Goal: Task Accomplishment & Management: Use online tool/utility

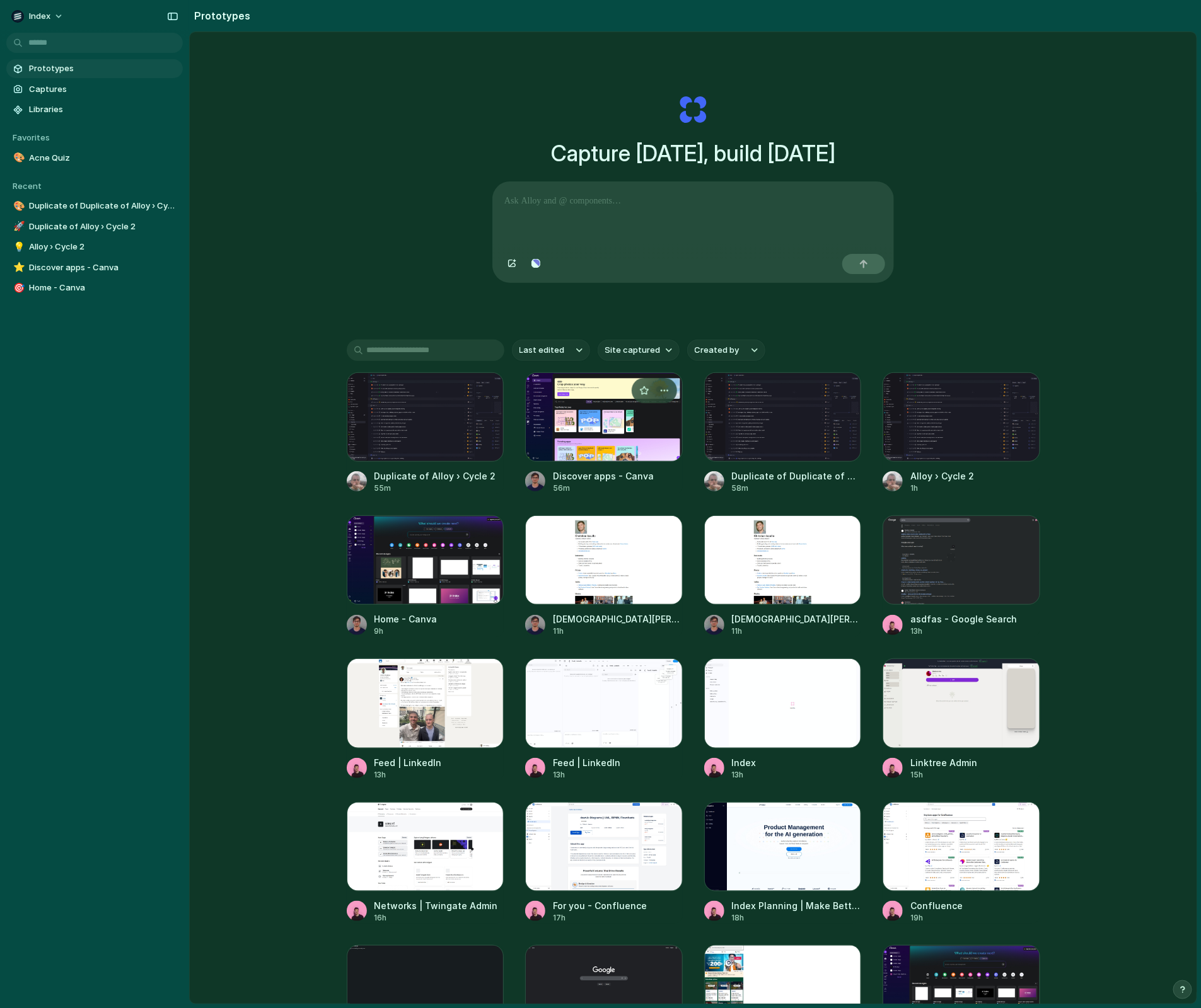
click at [606, 450] on div at bounding box center [603, 417] width 157 height 90
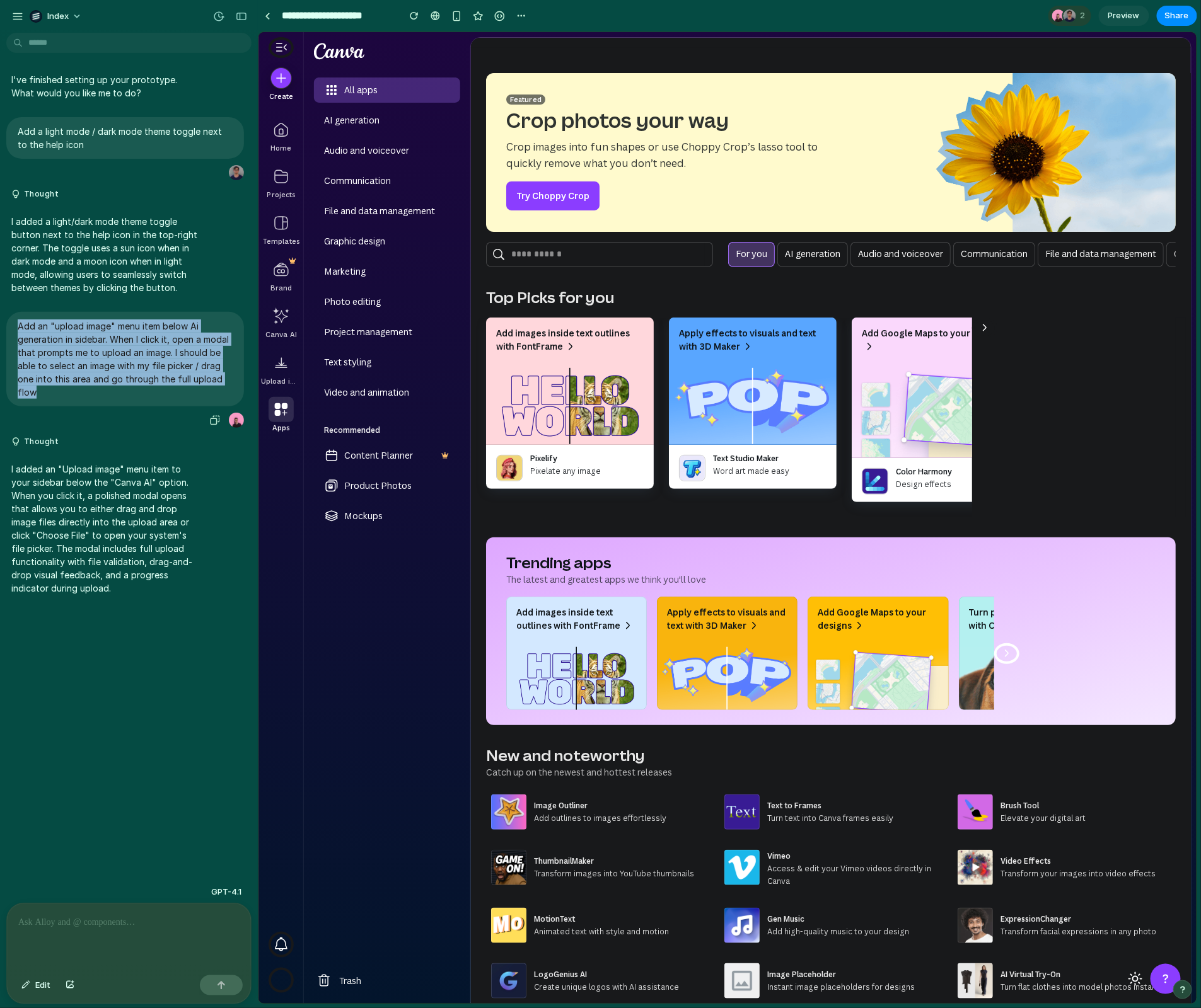
drag, startPoint x: 17, startPoint y: 321, endPoint x: 81, endPoint y: 395, distance: 97.8
click at [81, 395] on div "Add an "upload image" menu item below Ai generation in sidebar. When I click it…" at bounding box center [125, 359] width 238 height 94
click at [160, 333] on p "Add an "upload image" menu item below Ai generation in sidebar. When I click it…" at bounding box center [124, 359] width 215 height 79
drag, startPoint x: 163, startPoint y: 333, endPoint x: 176, endPoint y: 359, distance: 29.1
click at [176, 359] on p "Add an "upload image" menu item below Ai generation in sidebar. When I click it…" at bounding box center [124, 359] width 215 height 79
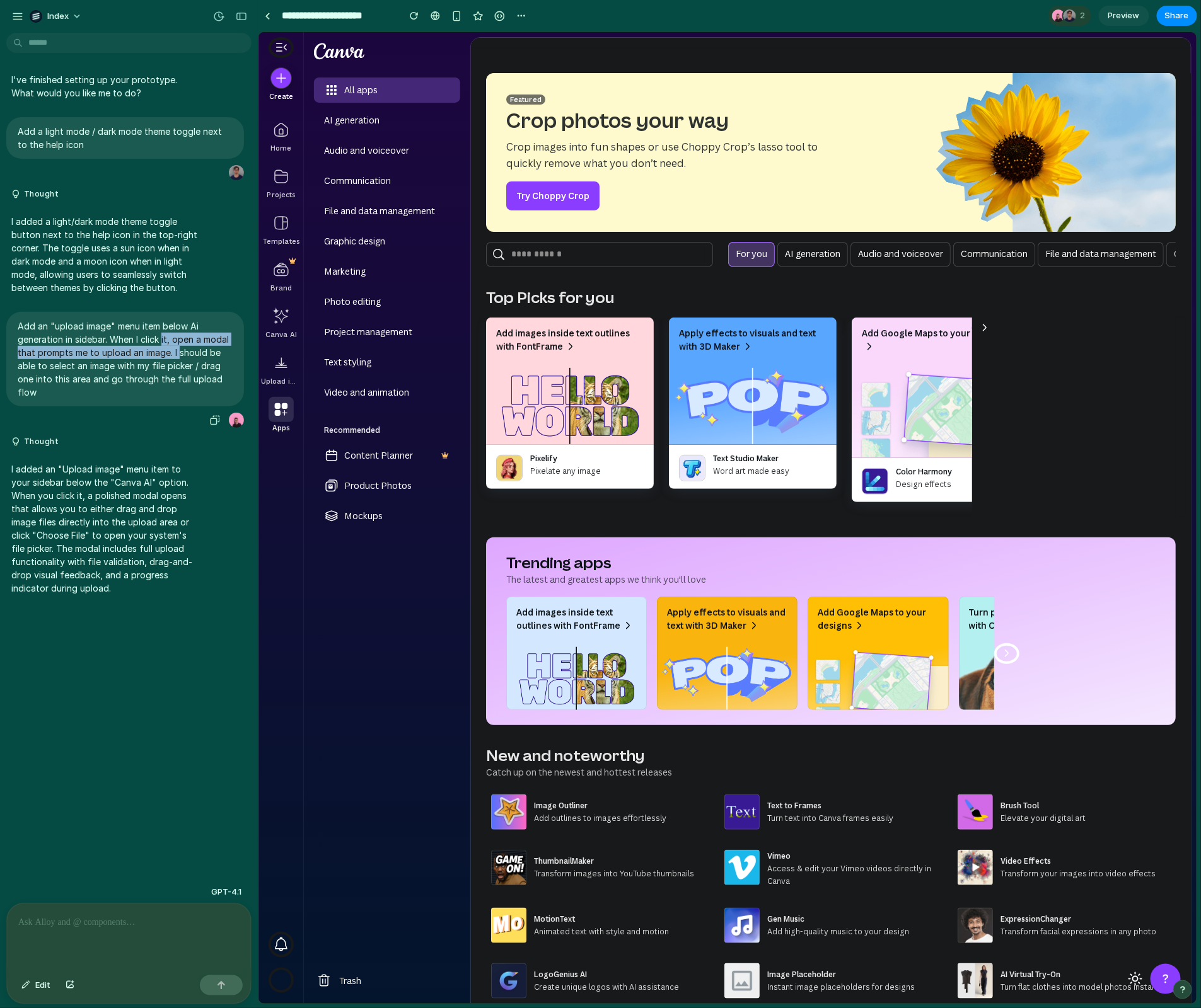
click at [176, 359] on p "Add an "upload image" menu item below Ai generation in sidebar. When I click it…" at bounding box center [124, 359] width 215 height 79
drag, startPoint x: 133, startPoint y: 358, endPoint x: 207, endPoint y: 383, distance: 78.1
click at [208, 382] on p "Add an "upload image" menu item below Ai generation in sidebar. When I click it…" at bounding box center [124, 359] width 215 height 79
click at [207, 383] on p "Add an "upload image" menu item below Ai generation in sidebar. When I click it…" at bounding box center [124, 359] width 215 height 79
click at [281, 361] on div at bounding box center [281, 362] width 25 height 25
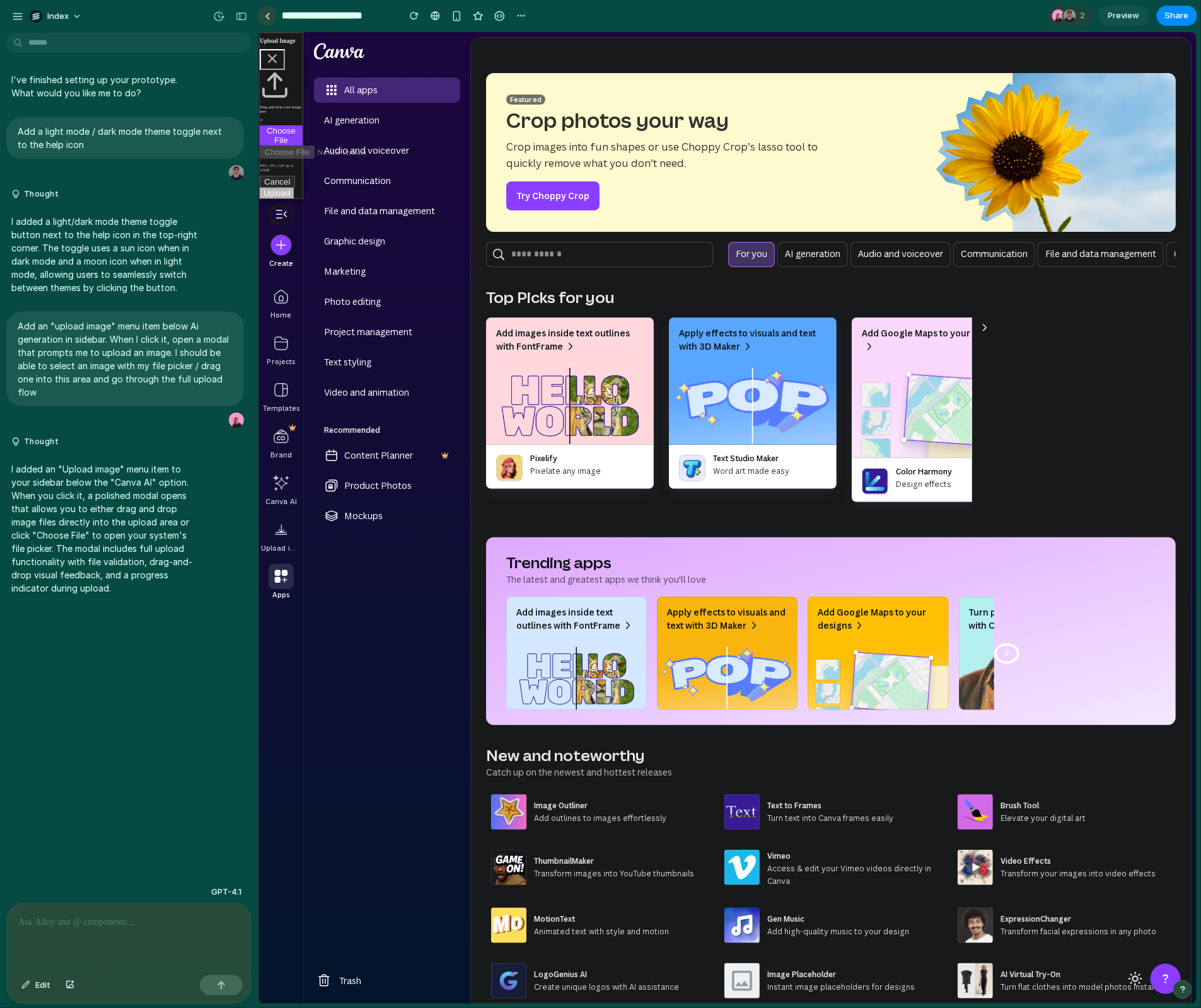
click at [264, 14] on div at bounding box center [267, 16] width 5 height 7
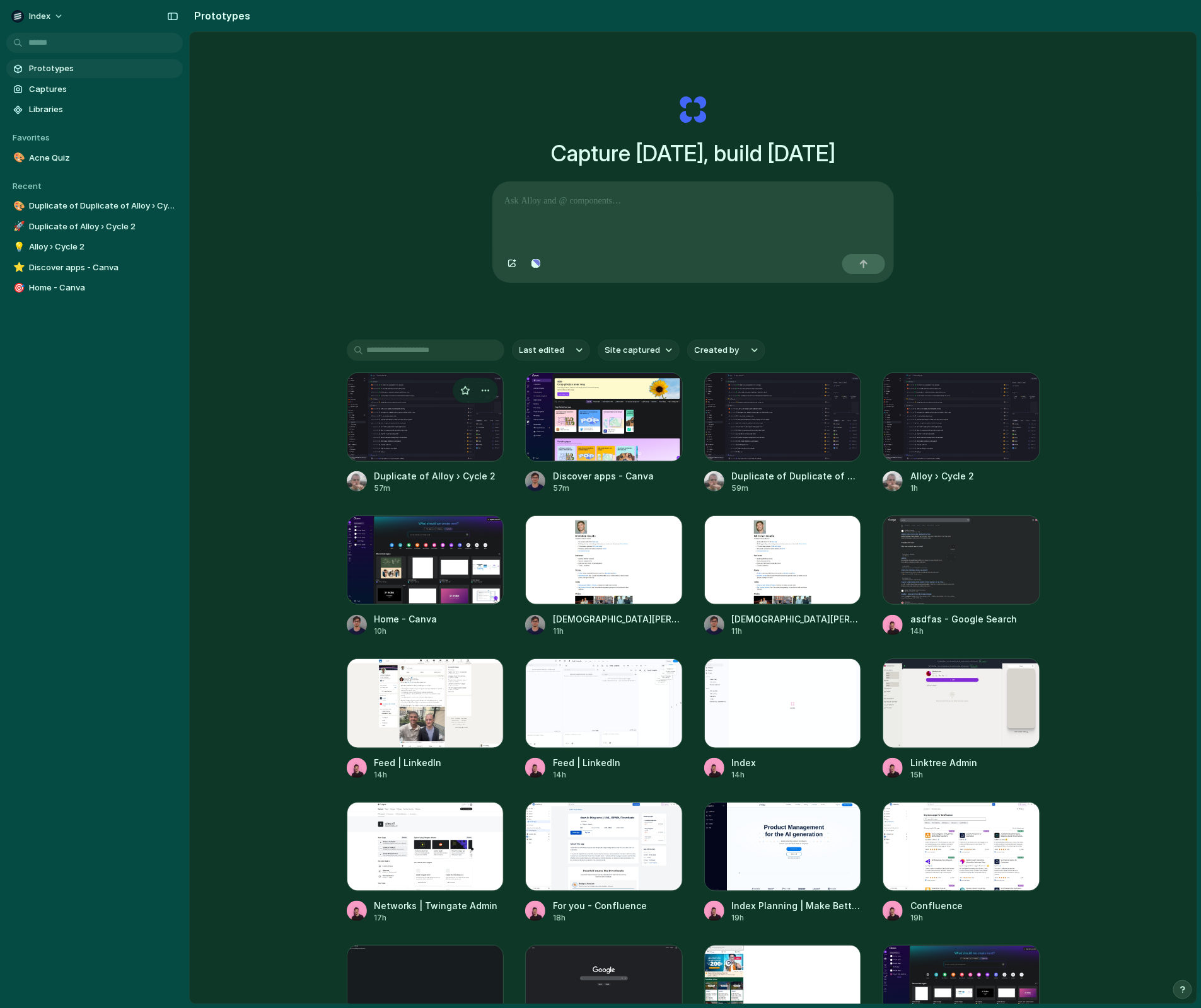
click at [418, 419] on div at bounding box center [425, 417] width 157 height 90
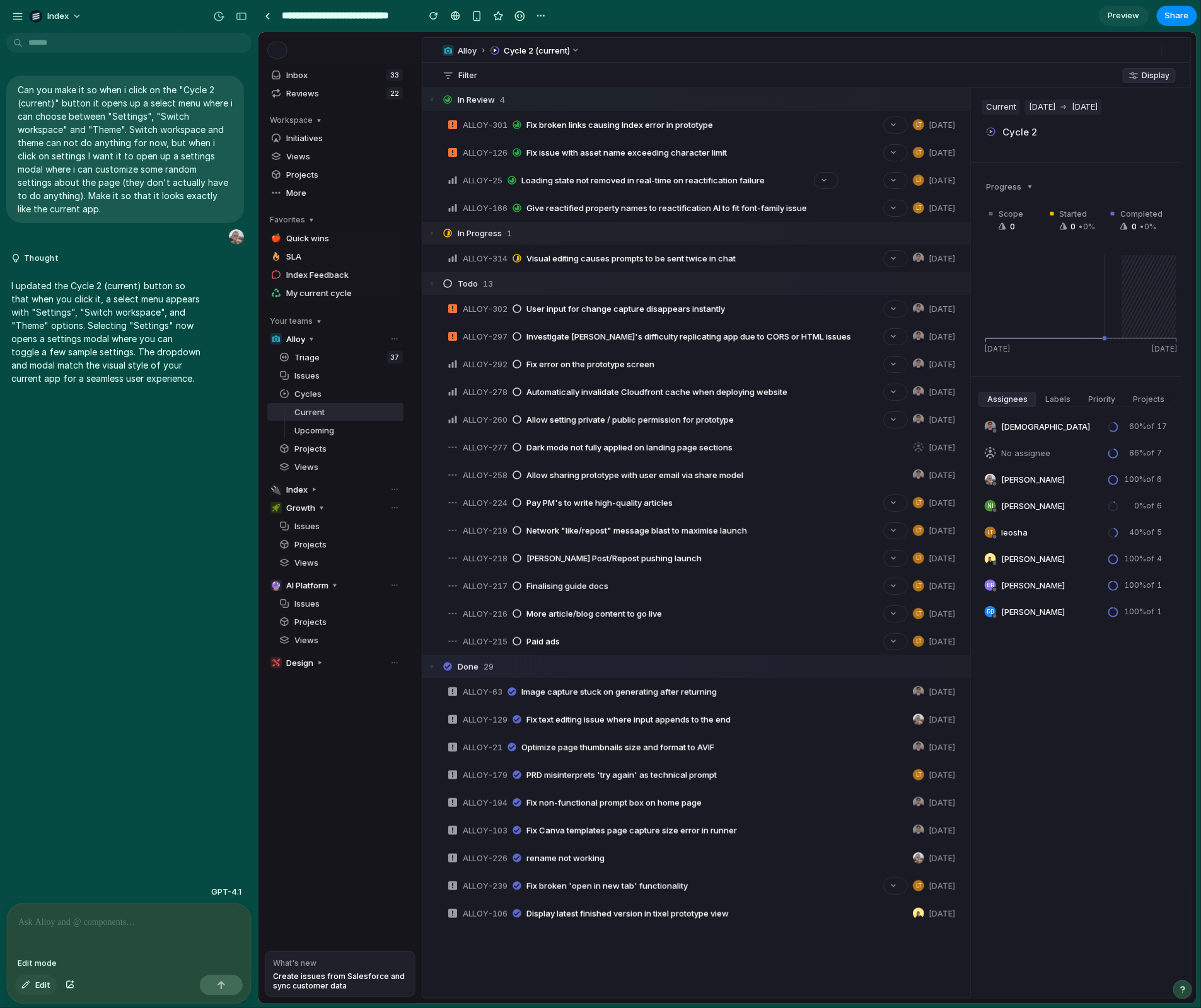
click at [27, 989] on button "Edit" at bounding box center [36, 985] width 42 height 20
click at [37, 987] on span "Edit" at bounding box center [43, 985] width 15 height 13
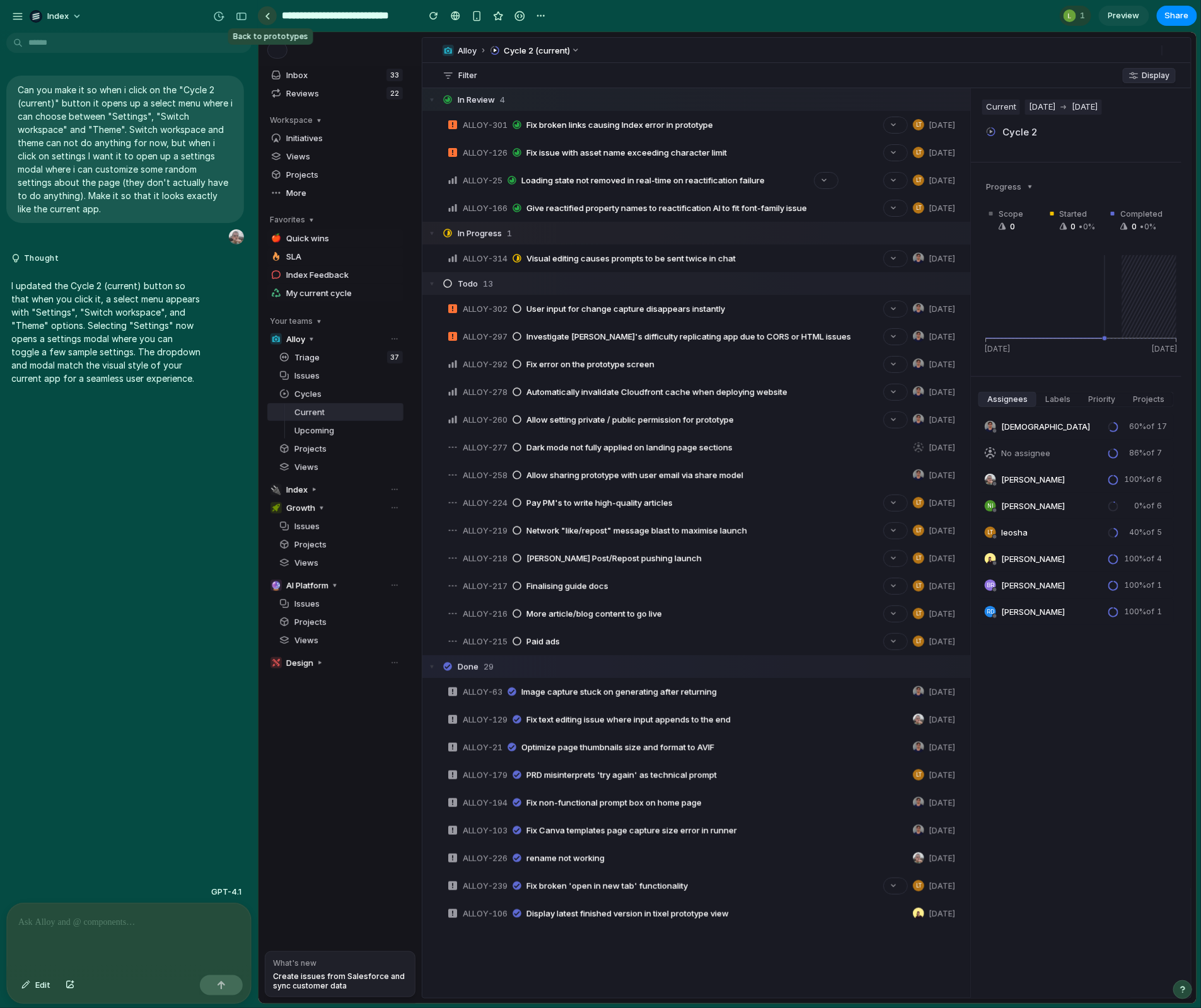
click at [267, 17] on div at bounding box center [267, 16] width 5 height 7
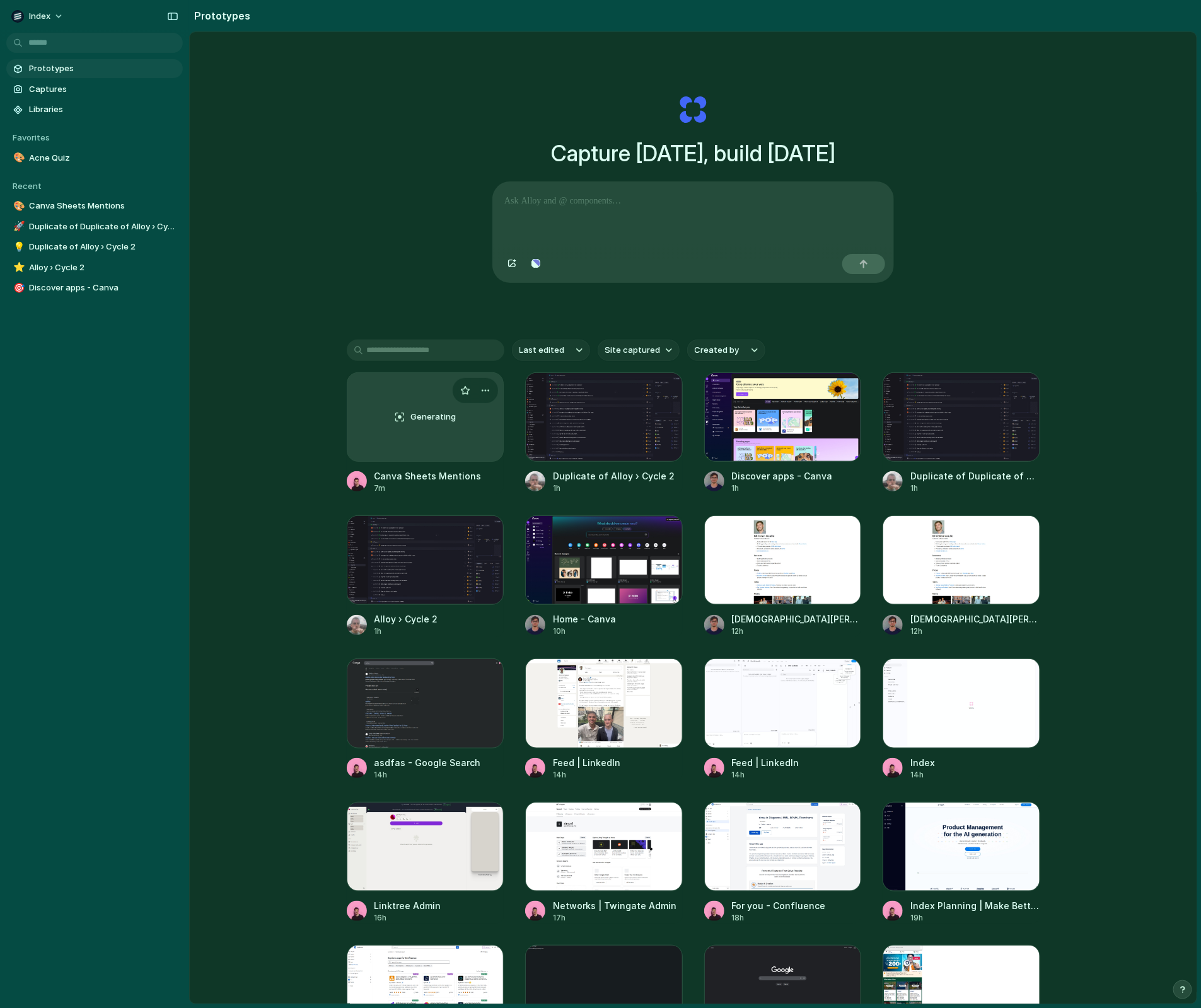
click at [405, 445] on div "Generating" at bounding box center [425, 417] width 156 height 88
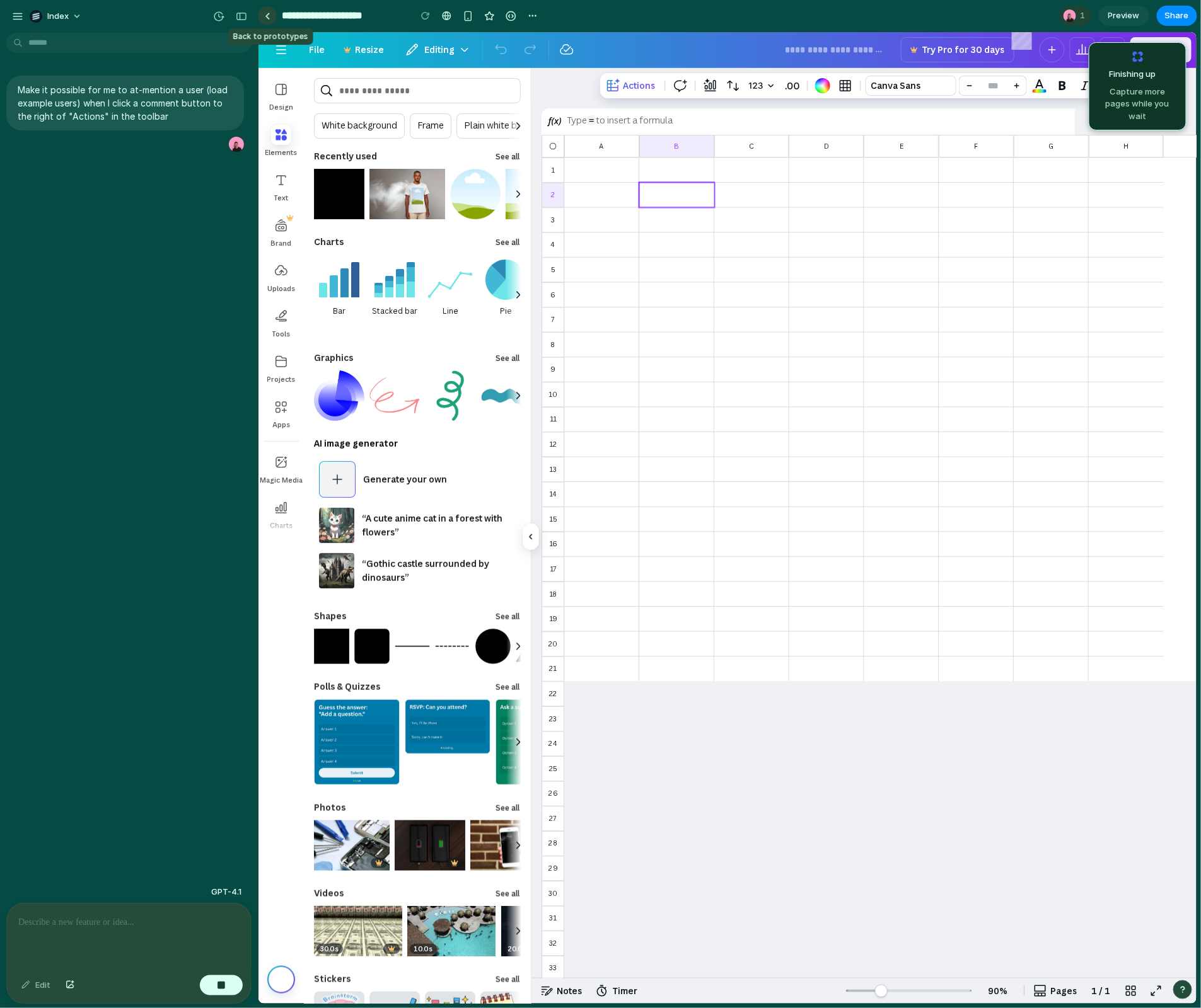
click at [269, 16] on div at bounding box center [267, 16] width 5 height 7
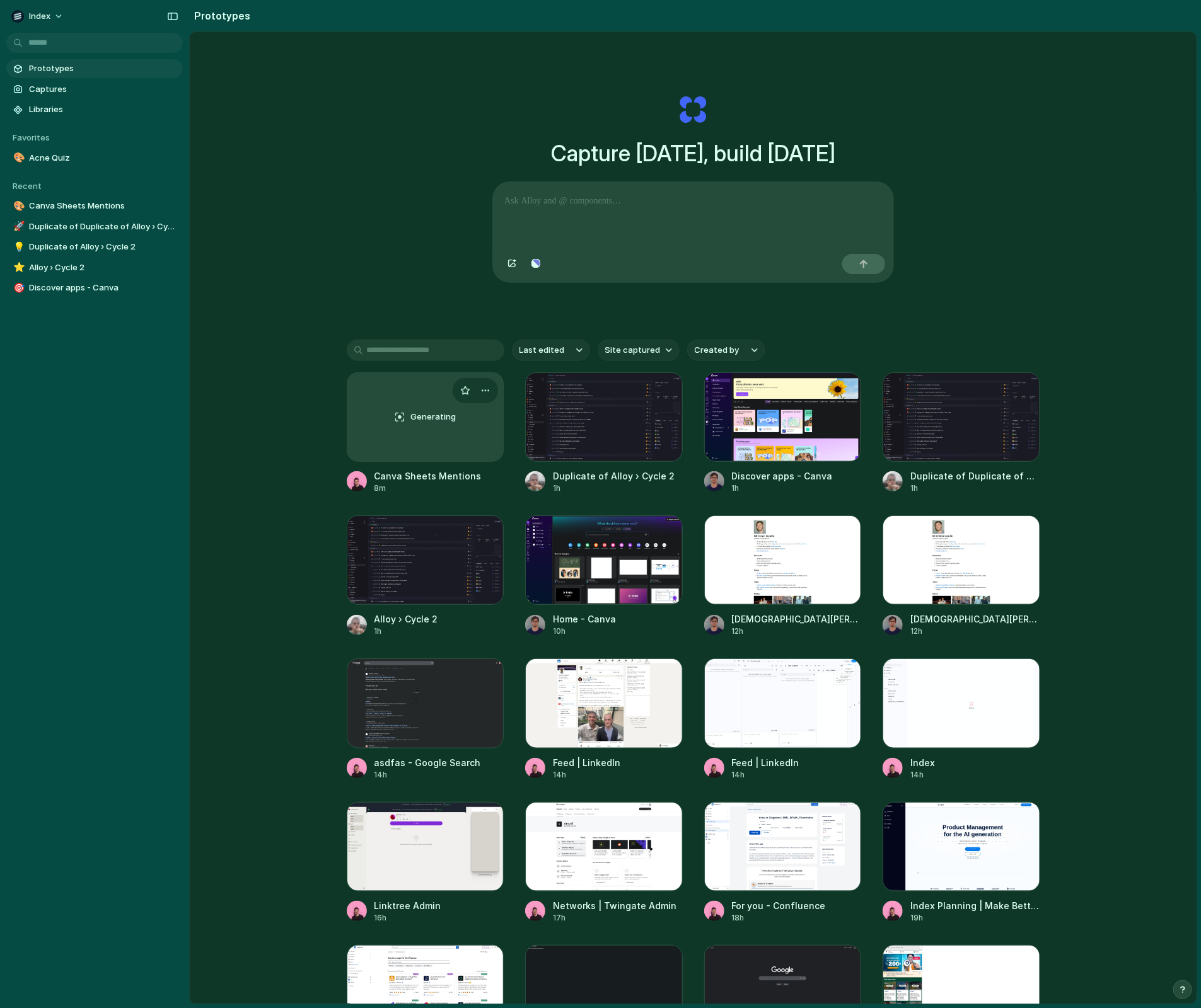
click at [415, 407] on div "Generating" at bounding box center [425, 417] width 156 height 88
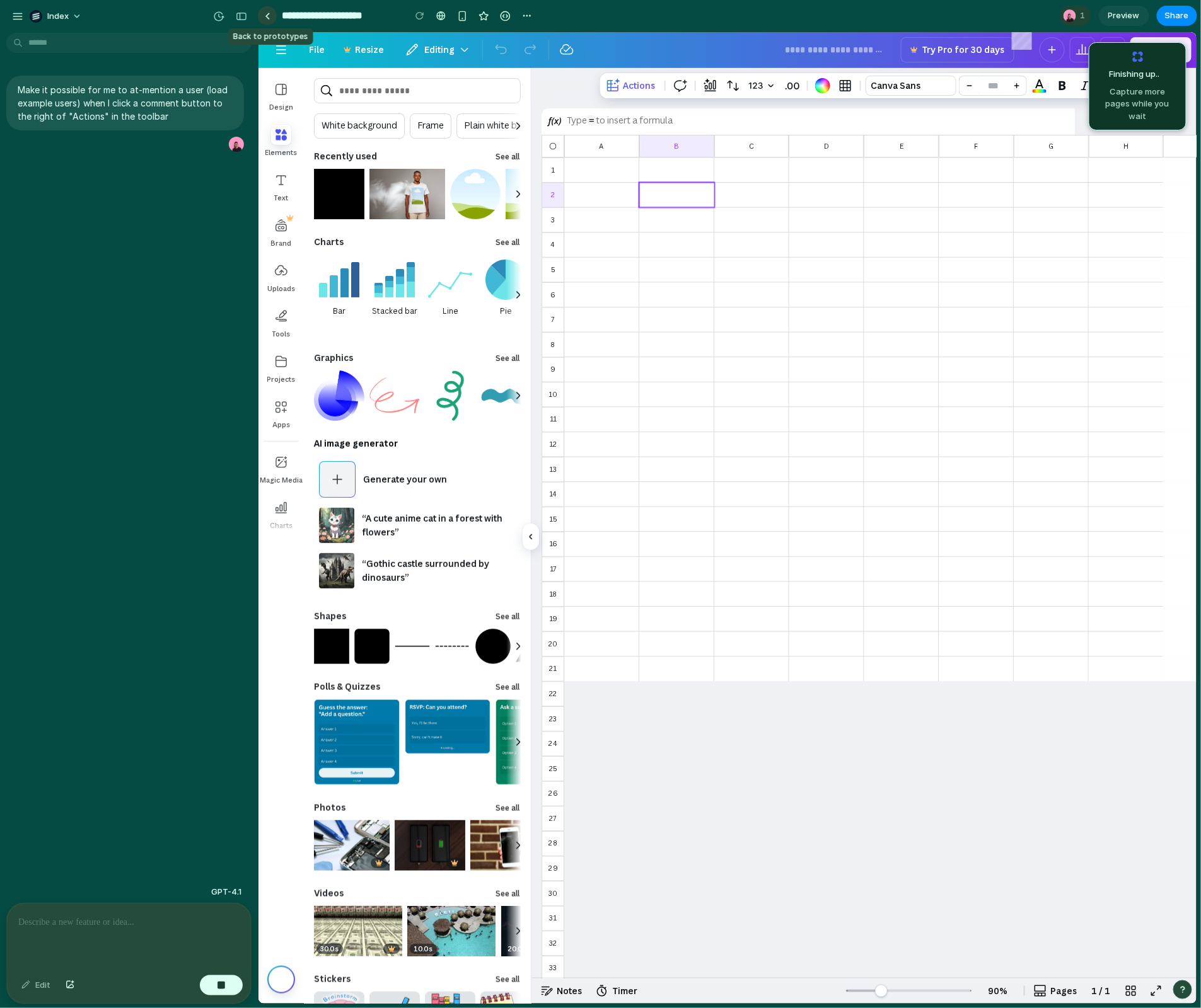
click at [272, 12] on link at bounding box center [267, 15] width 19 height 19
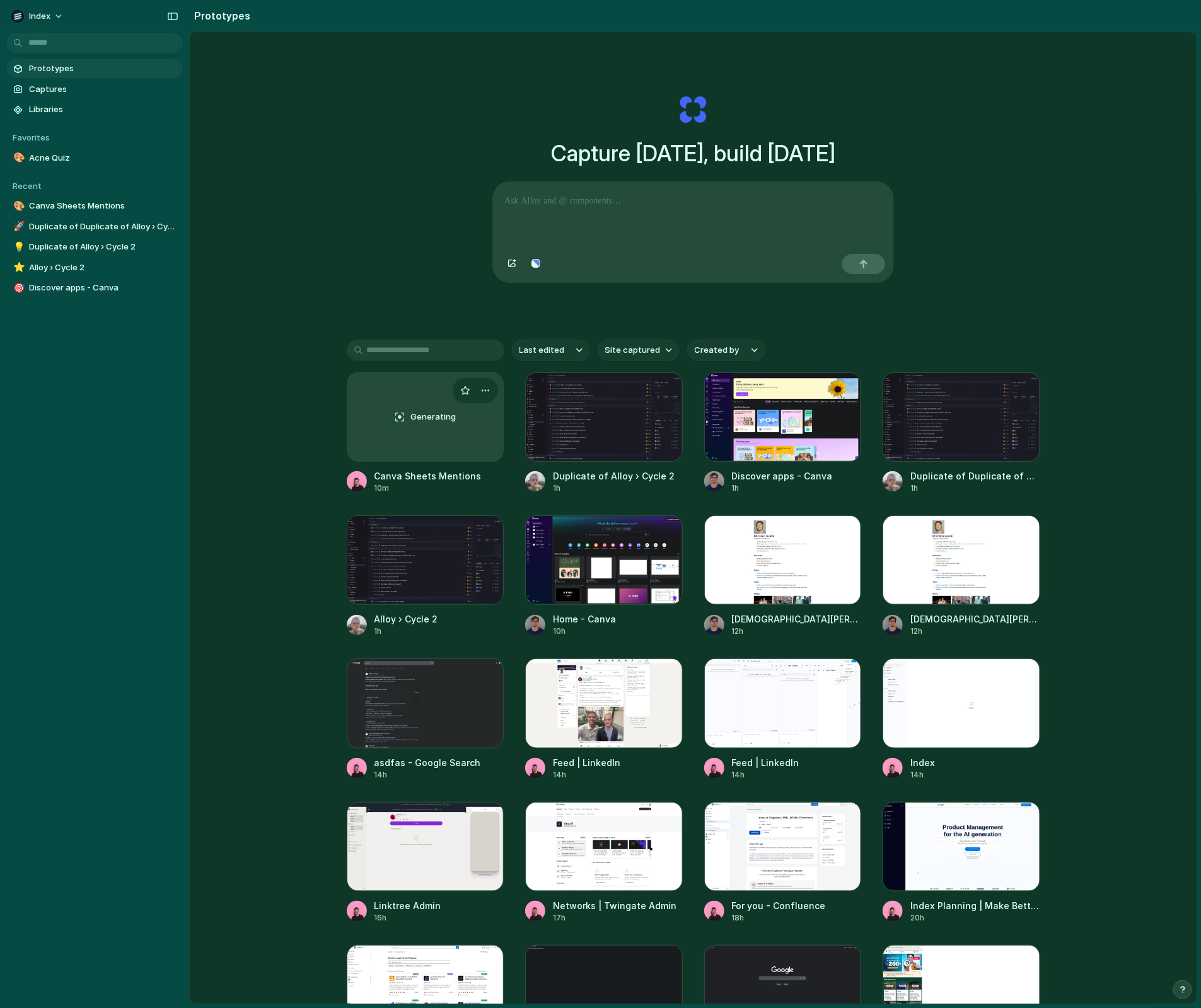
click at [404, 428] on div "Generating" at bounding box center [425, 417] width 156 height 88
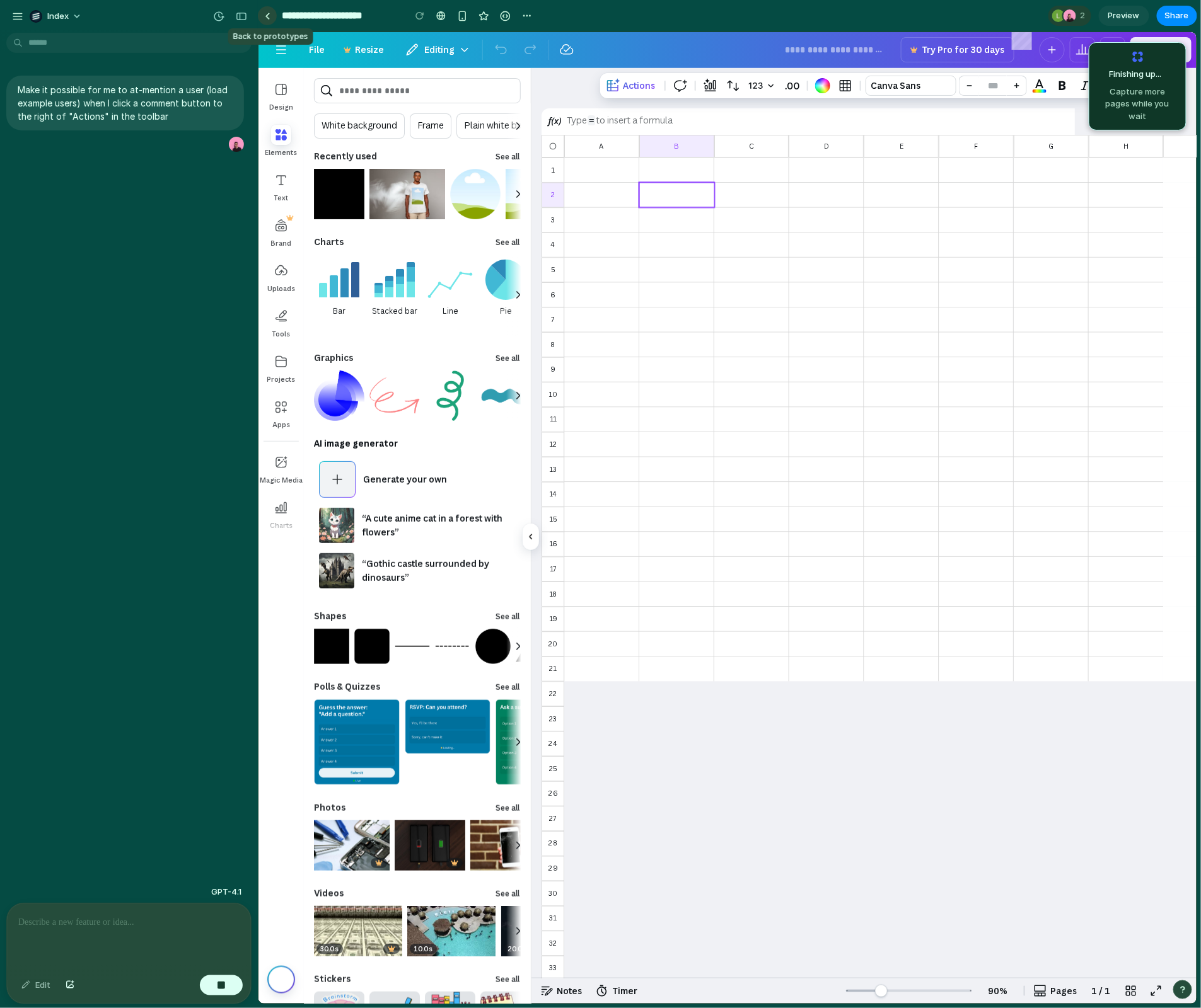
click at [273, 16] on link at bounding box center [267, 15] width 19 height 19
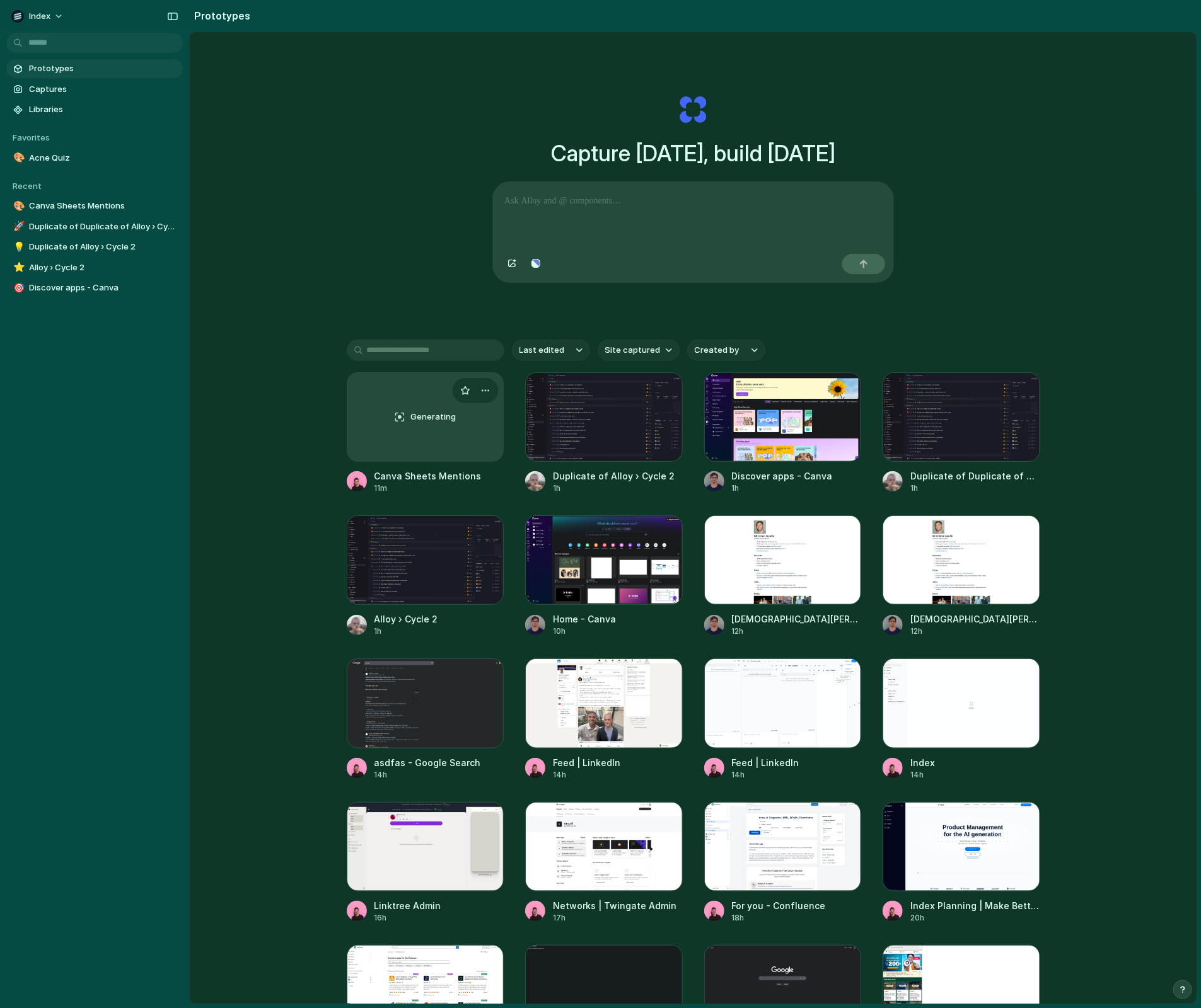
click at [363, 410] on div "Generating" at bounding box center [425, 417] width 156 height 88
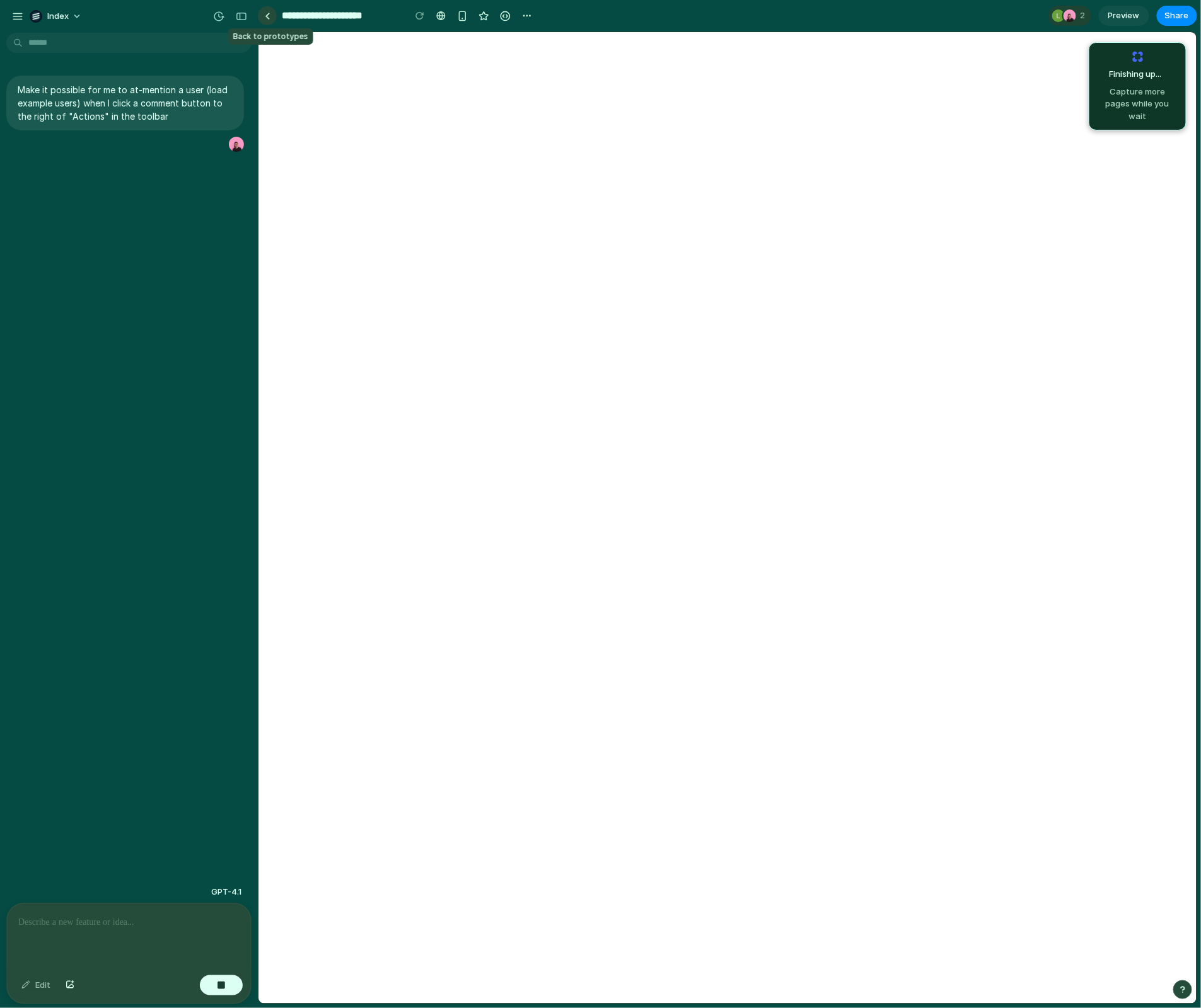
click at [265, 9] on link at bounding box center [267, 15] width 19 height 19
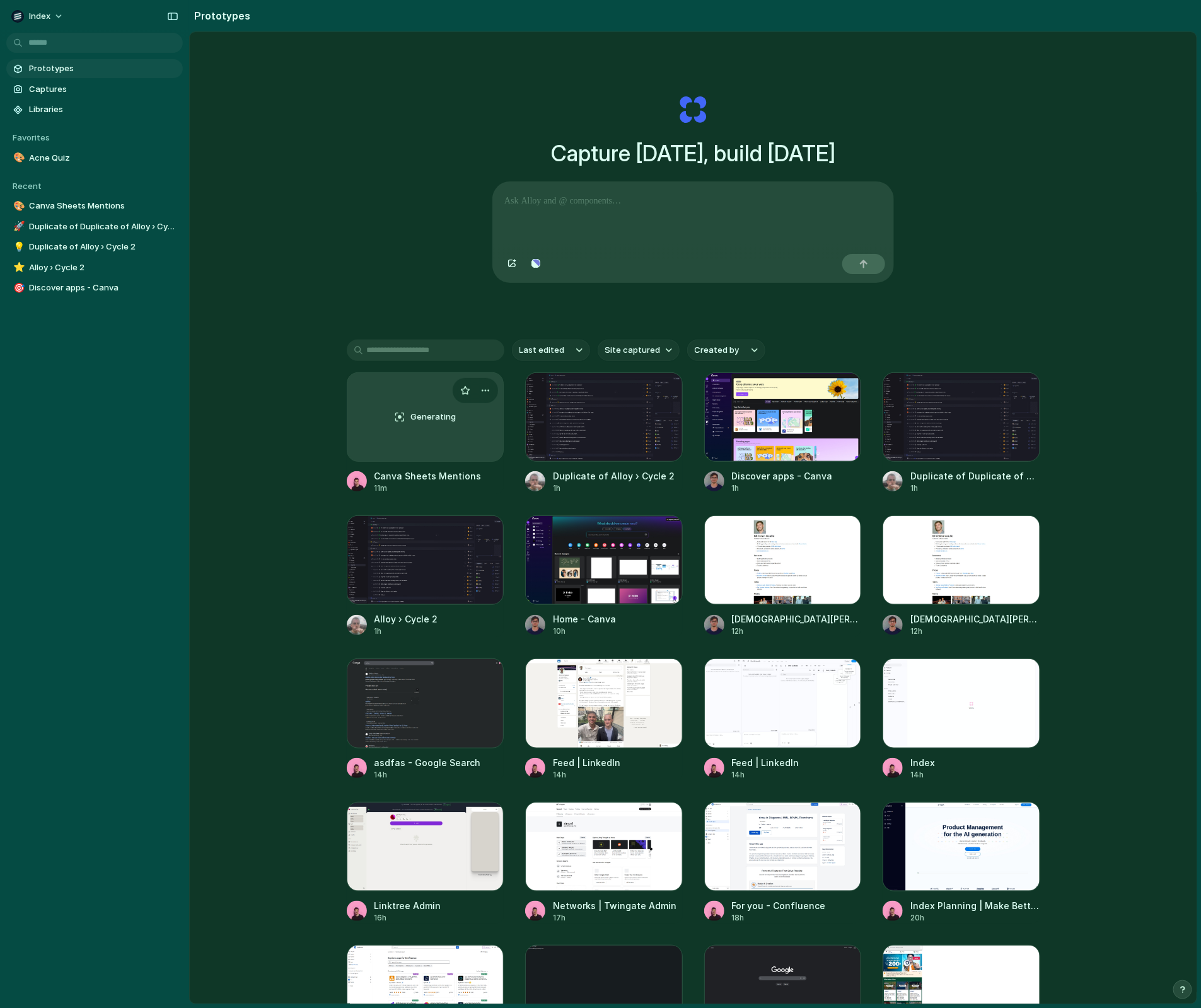
click at [425, 417] on span "Generating" at bounding box center [433, 417] width 45 height 13
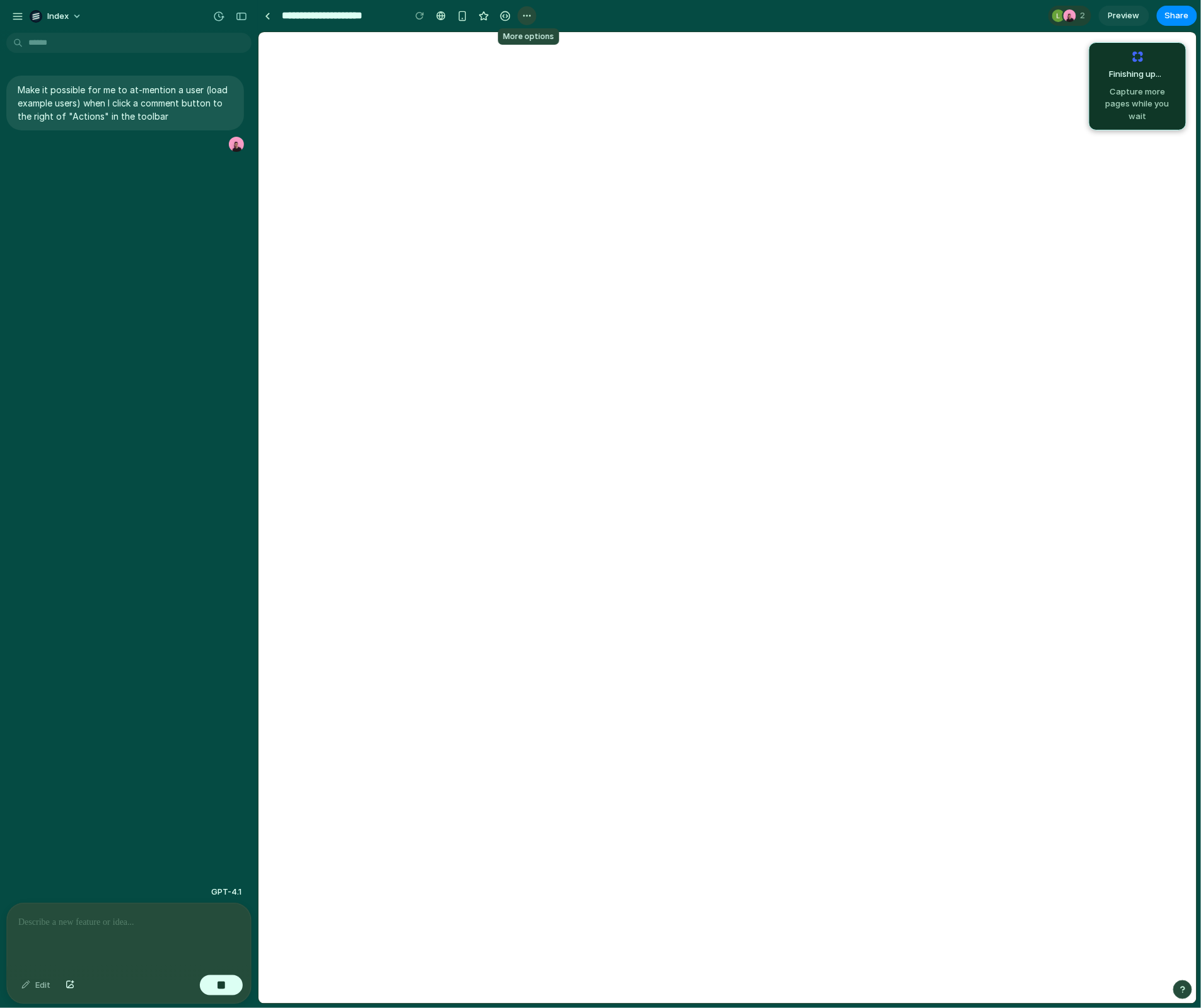
click at [526, 14] on div "button" at bounding box center [526, 15] width 10 height 10
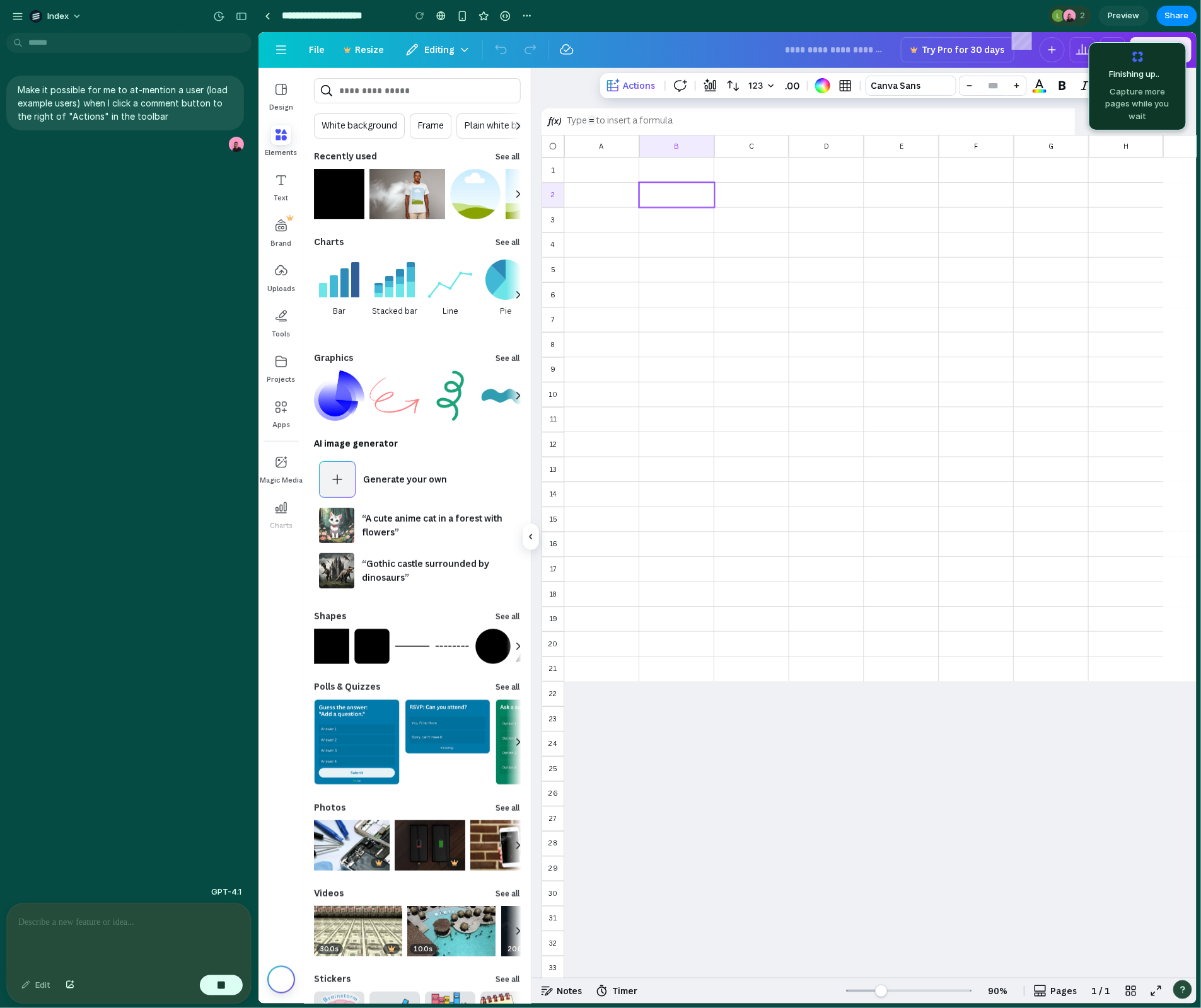
click at [174, 124] on div "Duplicate Delete" at bounding box center [600, 504] width 1201 height 1008
drag, startPoint x: 174, startPoint y: 118, endPoint x: 0, endPoint y: 80, distance: 178.1
click at [0, 80] on div "Make it possible for me to at-mention a user (load example users) when I click …" at bounding box center [124, 114] width 250 height 77
copy p "Make it possible for me to at-mention a user (load example users) when I click …"
click at [225, 900] on button "GPT-4.1" at bounding box center [226, 892] width 38 height 23
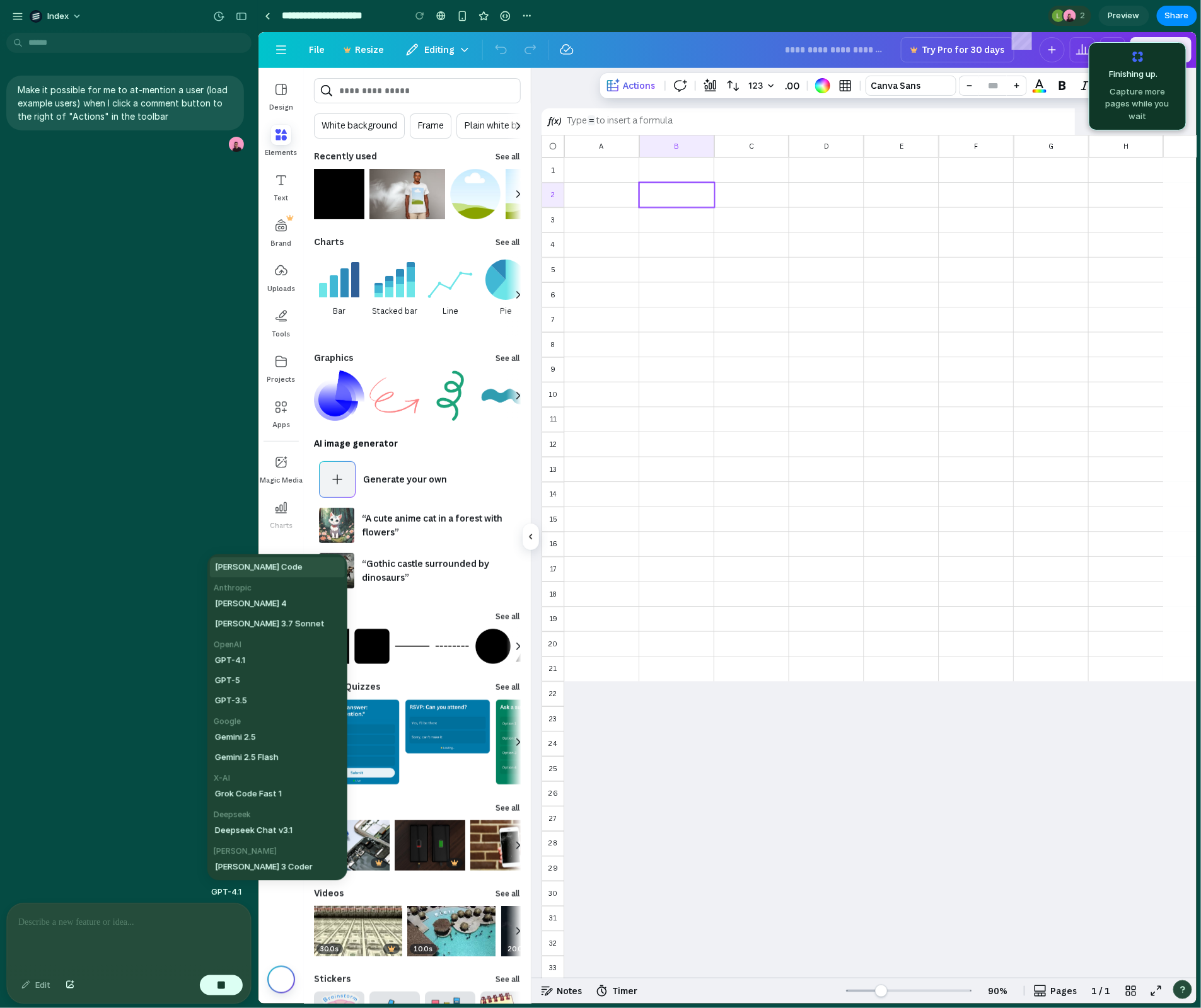
click at [137, 834] on div "Claude Code Anthropic Claude Sonnet 4 Claude 3.7 Sonnet OpenAI GPT-4.1 GPT-5 GP…" at bounding box center [600, 504] width 1201 height 1008
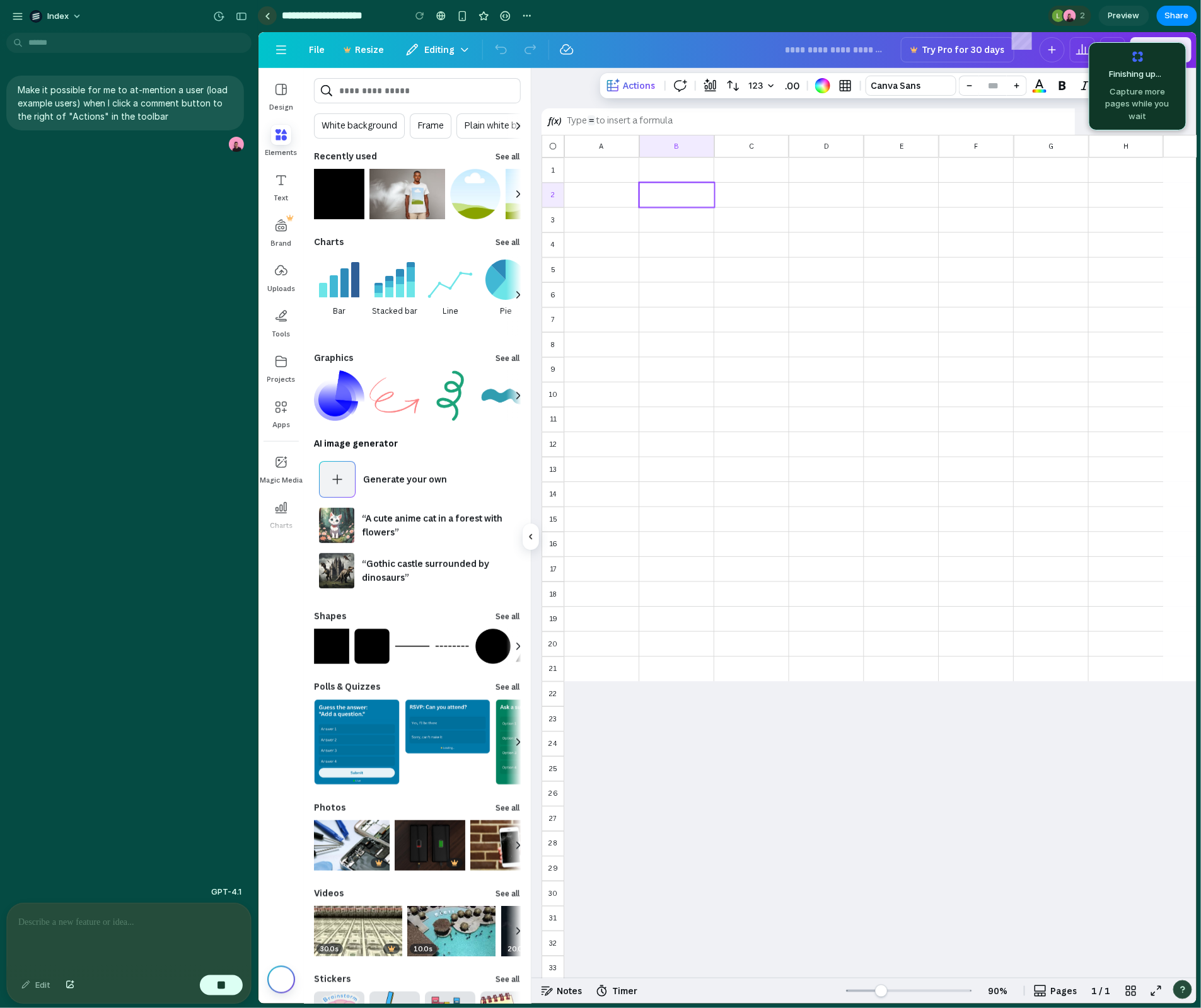
click at [263, 22] on link at bounding box center [267, 15] width 19 height 19
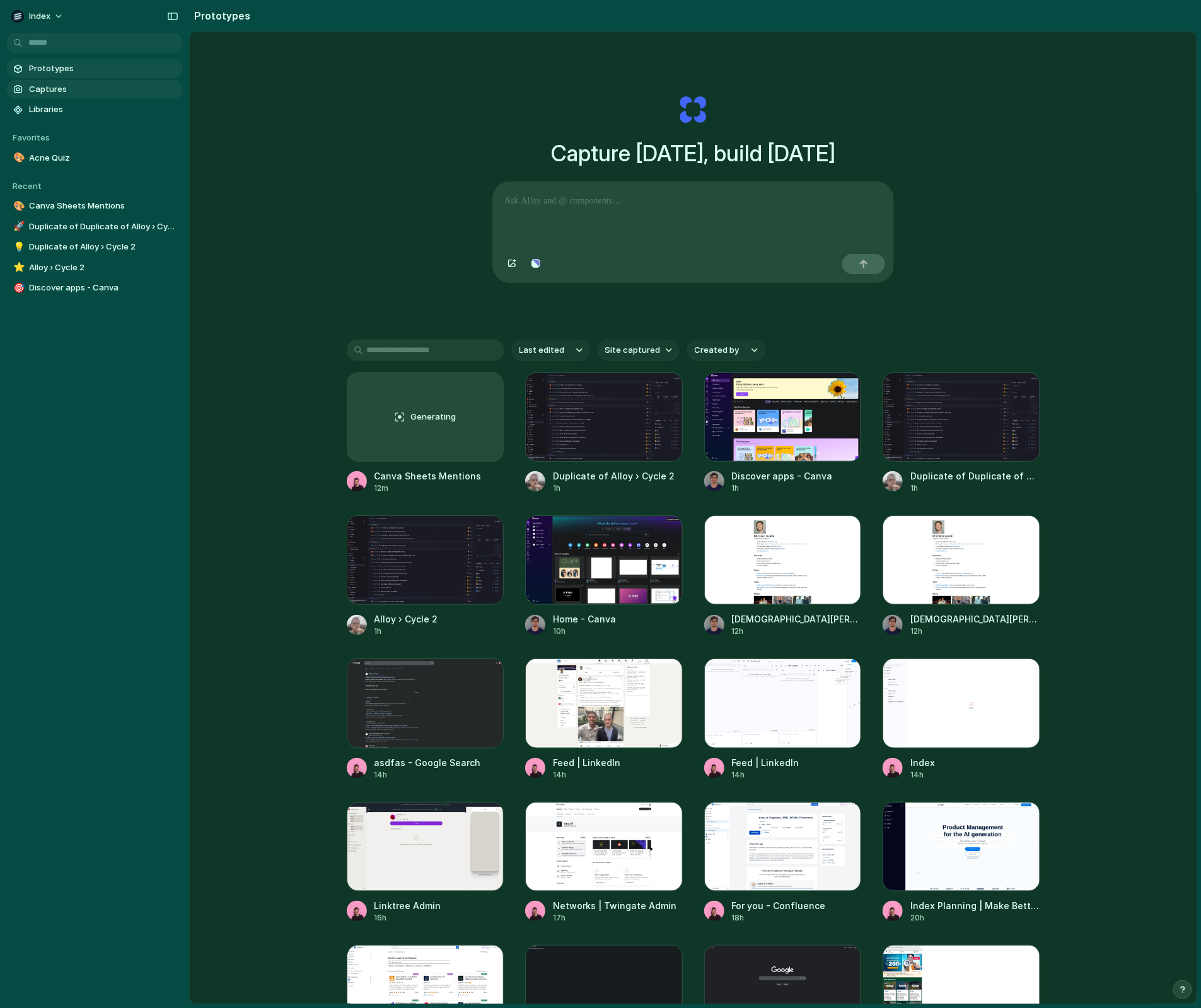
click at [59, 91] on span "Captures" at bounding box center [104, 90] width 149 height 13
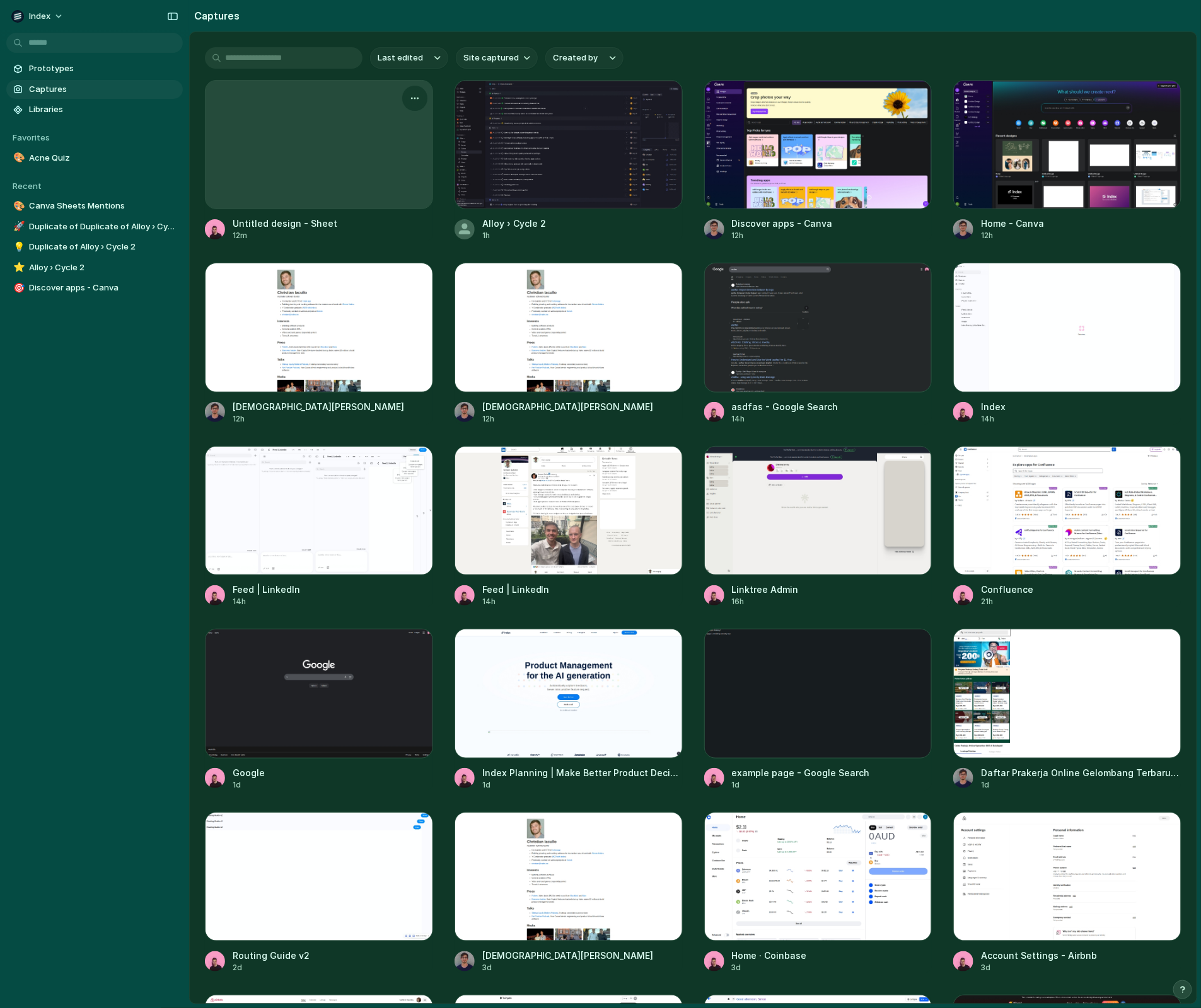
click at [310, 132] on div at bounding box center [319, 144] width 227 height 128
click at [316, 176] on div at bounding box center [319, 144] width 227 height 128
click at [416, 97] on div "button" at bounding box center [414, 98] width 10 height 10
click at [407, 129] on span "Create prototype" at bounding box center [378, 127] width 71 height 13
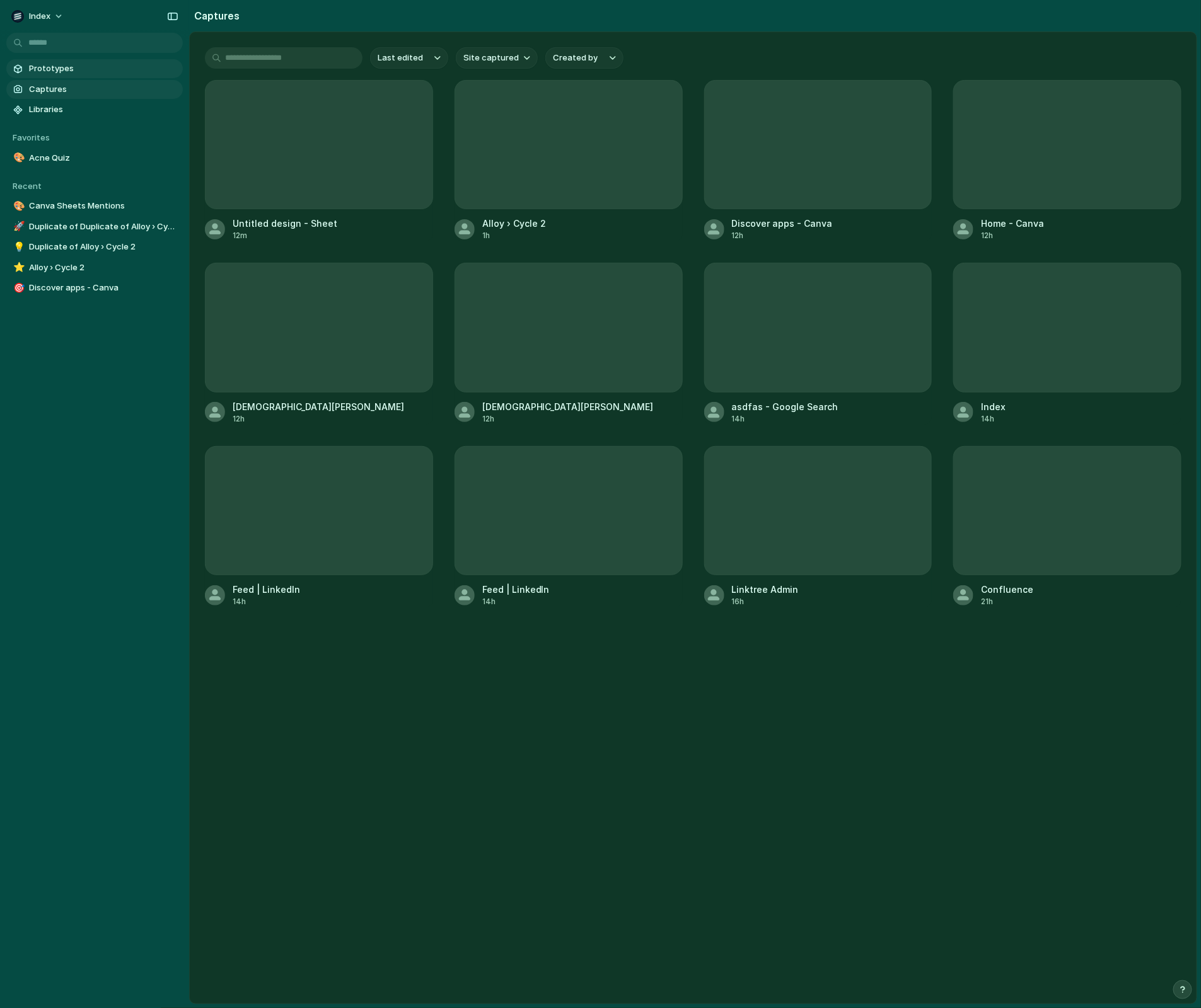
click at [62, 72] on span "Prototypes" at bounding box center [104, 69] width 149 height 13
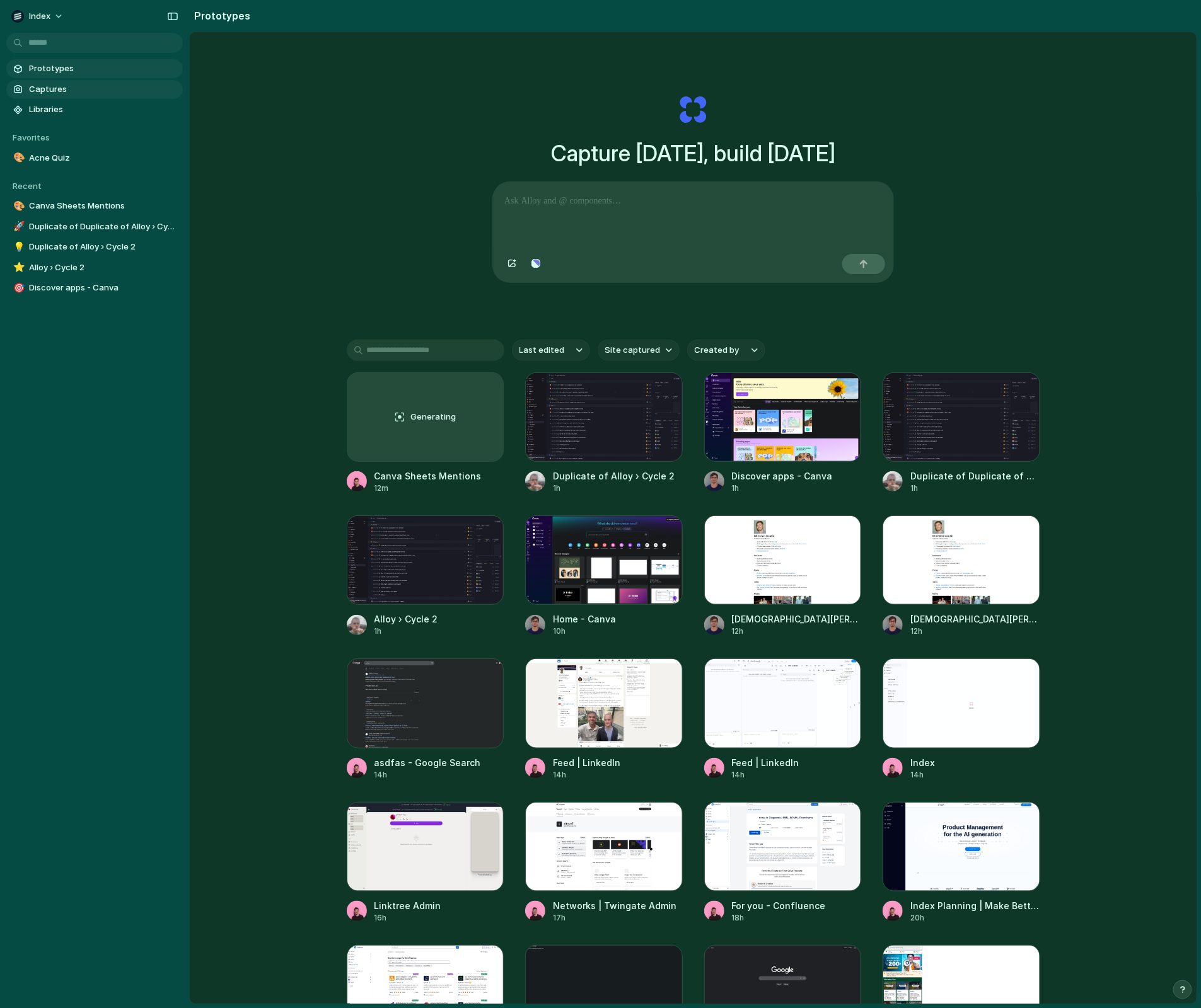
click at [74, 92] on span "Captures" at bounding box center [104, 90] width 149 height 13
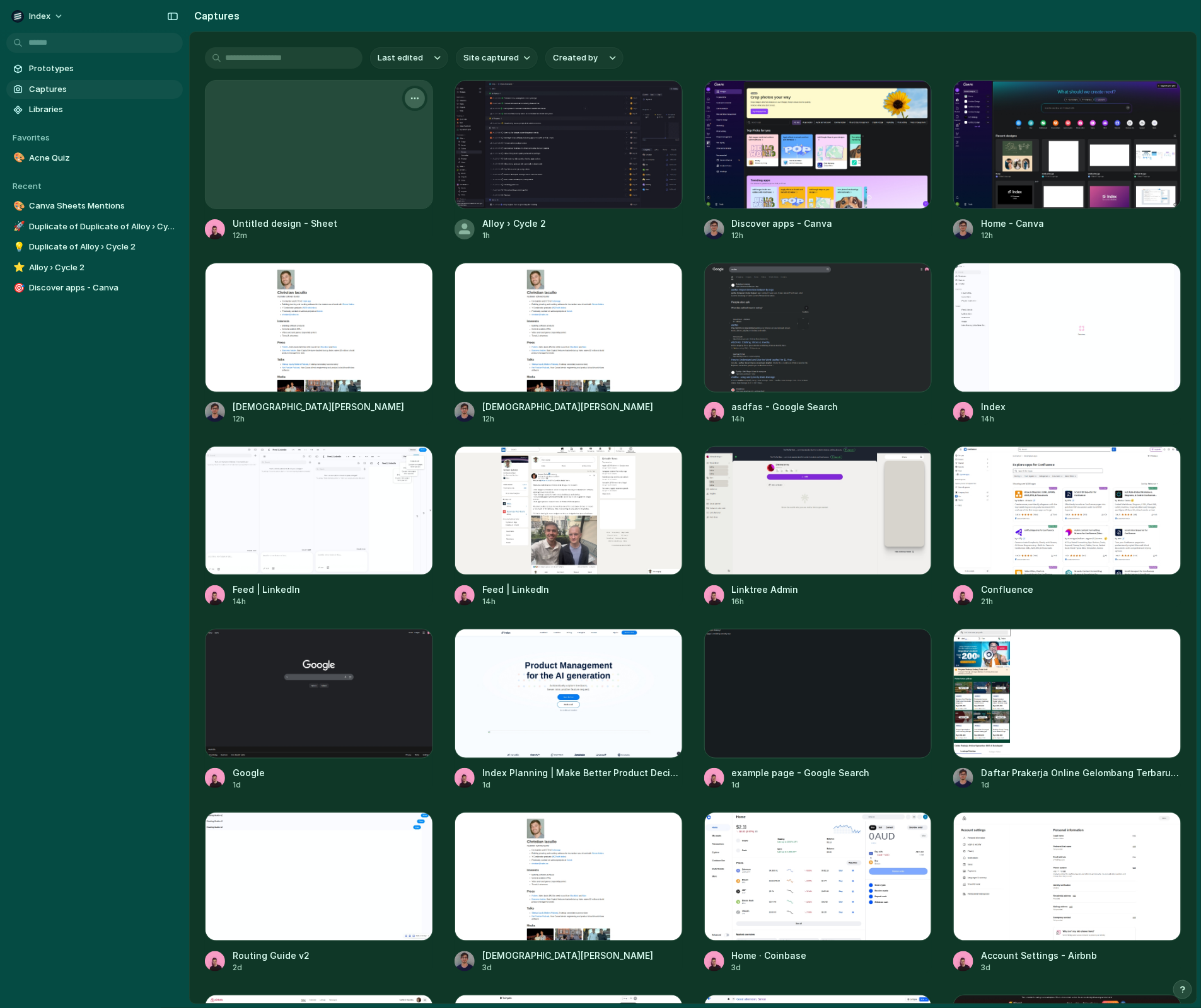
click at [412, 95] on div "button" at bounding box center [414, 98] width 10 height 10
click at [410, 122] on li "Create prototype" at bounding box center [372, 126] width 99 height 20
click at [666, 98] on div "button" at bounding box center [664, 98] width 10 height 10
click at [655, 128] on span "Create prototype" at bounding box center [628, 127] width 71 height 13
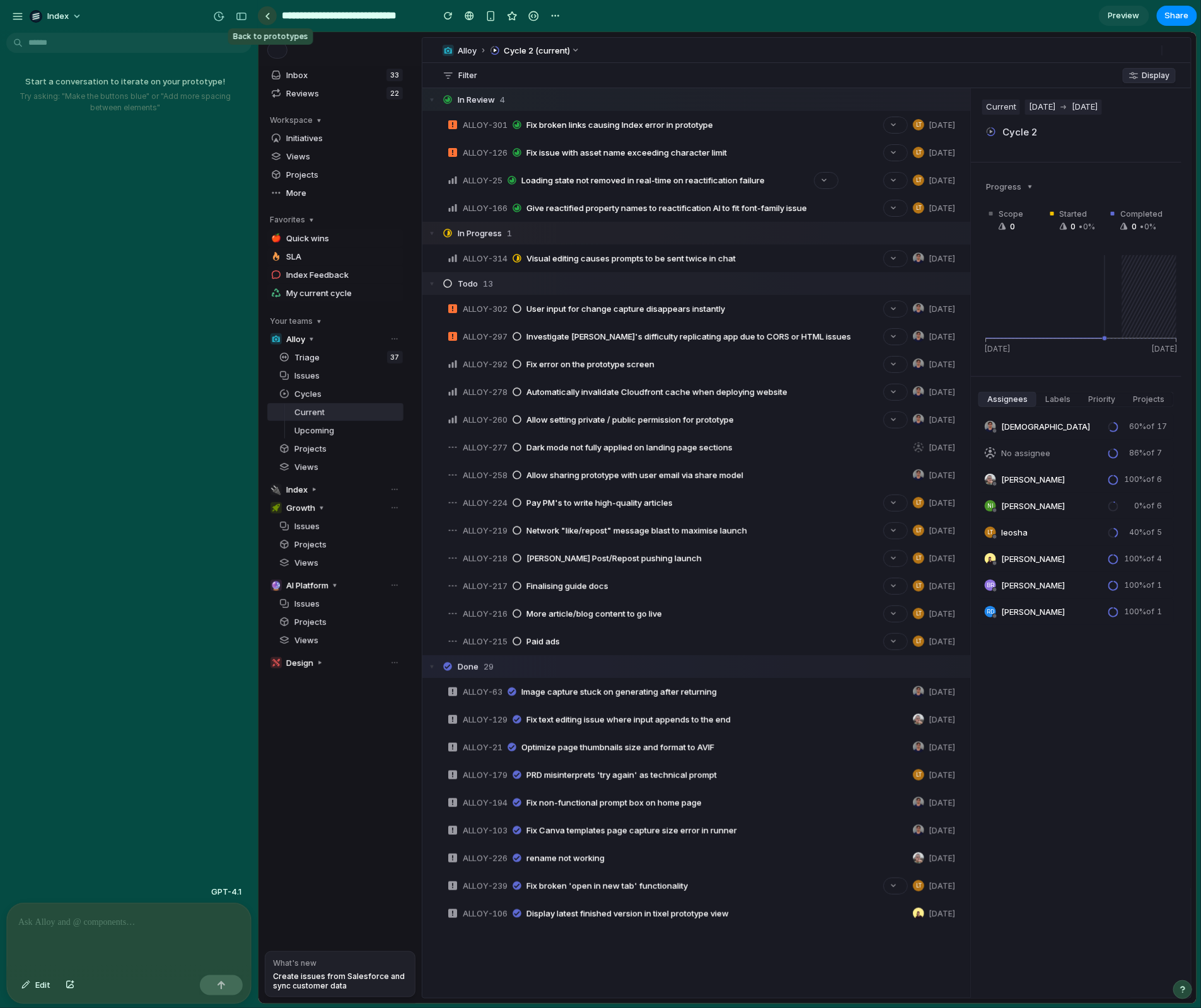
click at [269, 19] on link at bounding box center [267, 15] width 19 height 19
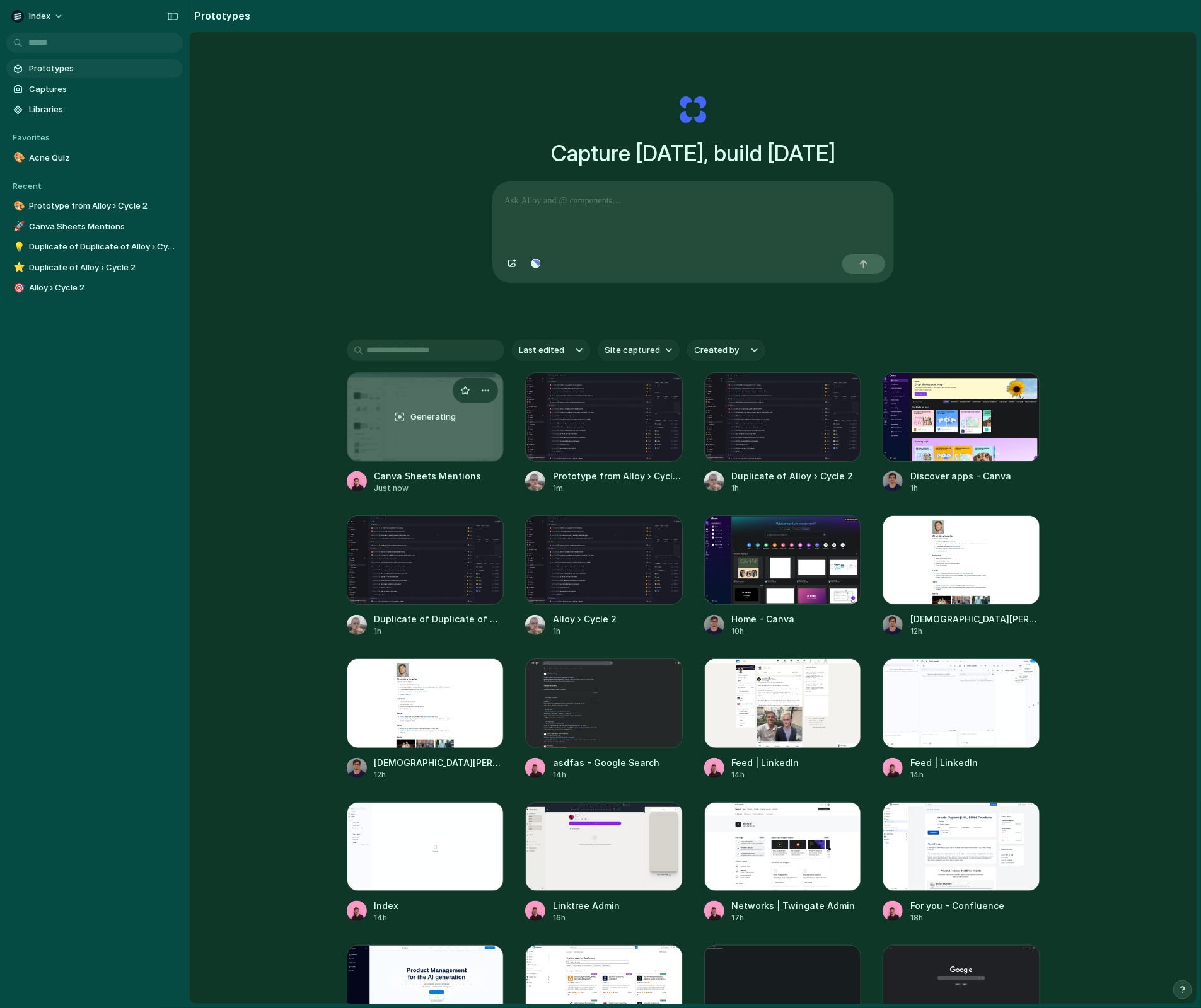
click at [442, 440] on div "Generating" at bounding box center [425, 417] width 156 height 88
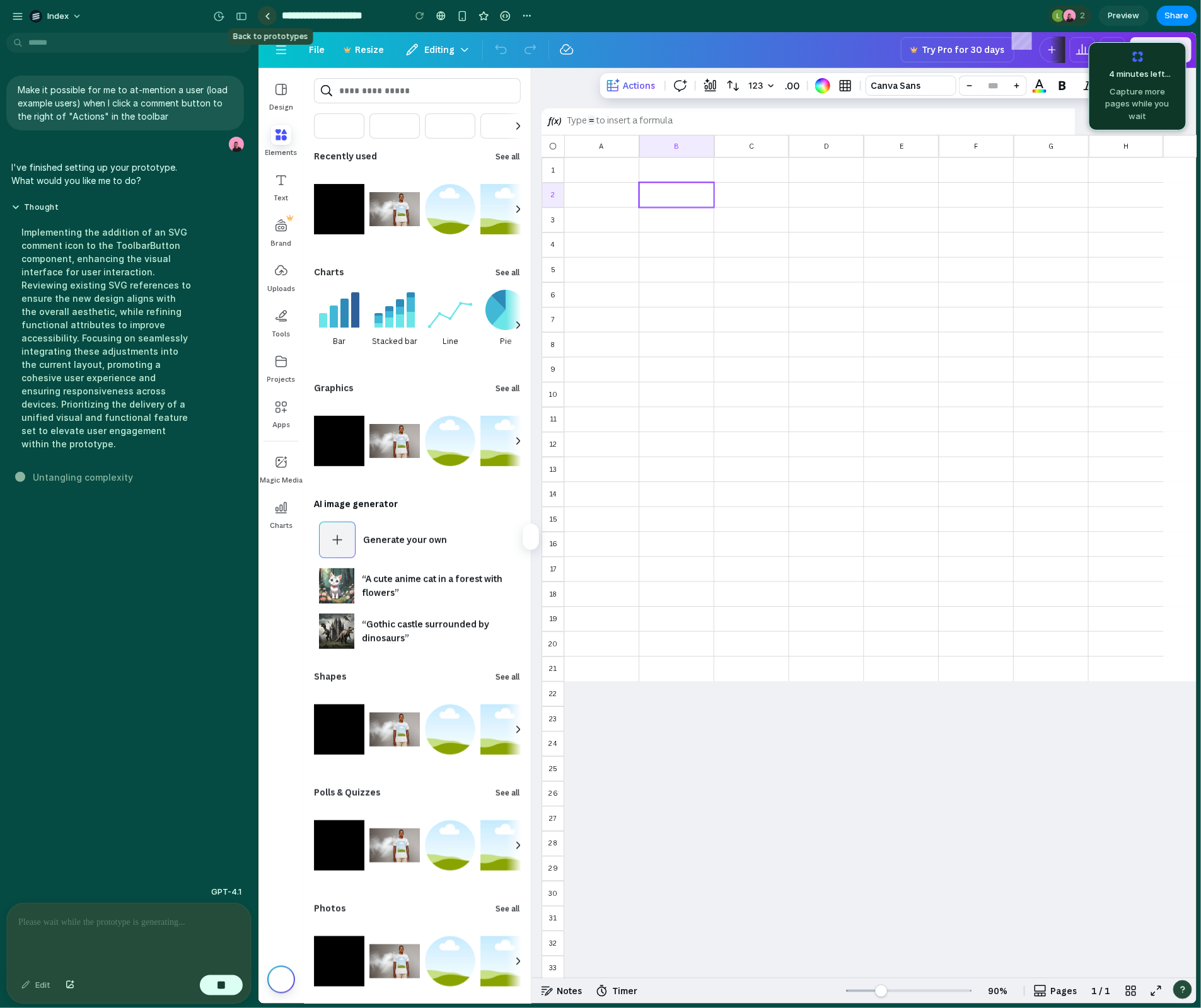
click at [271, 15] on link at bounding box center [267, 15] width 19 height 19
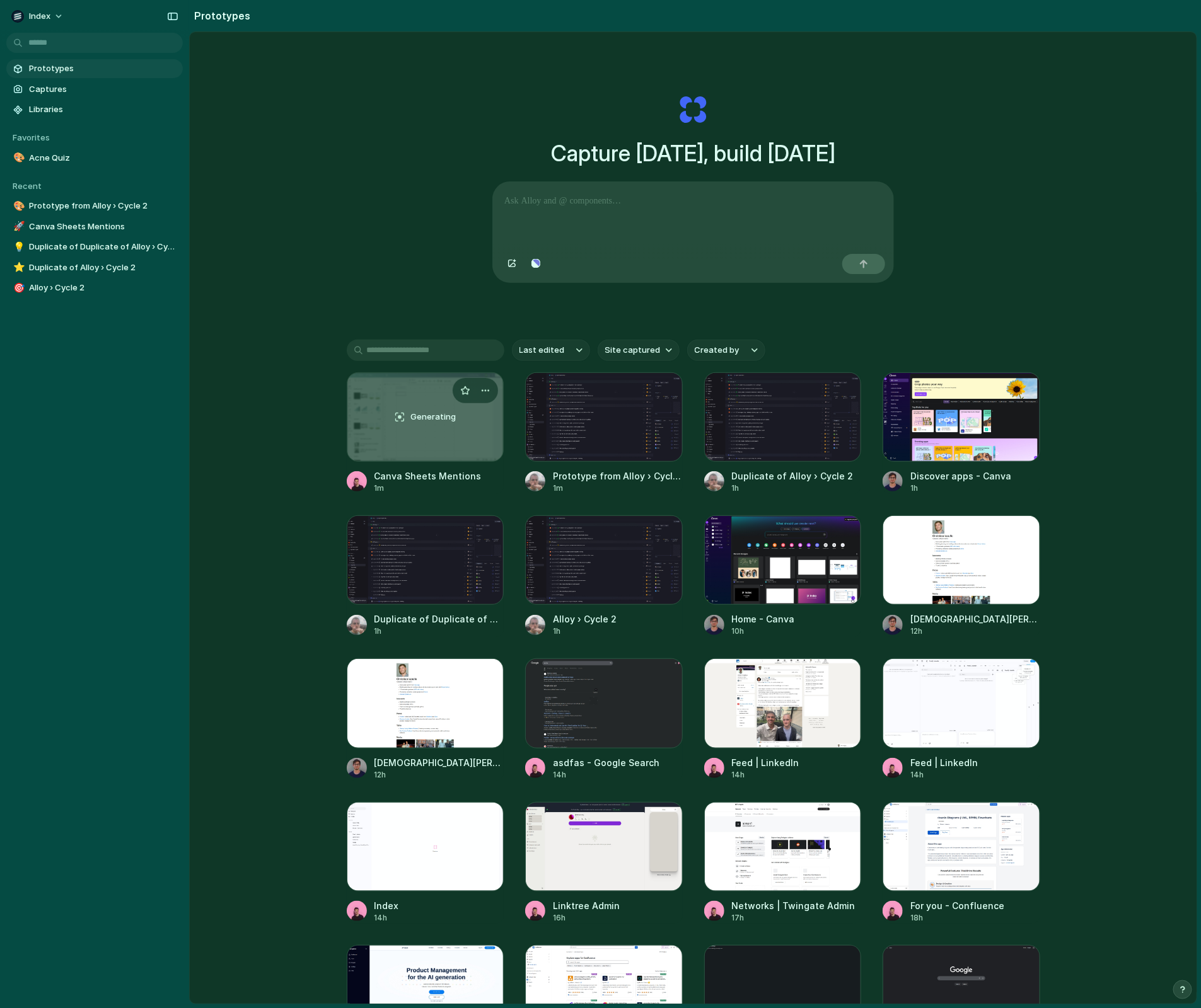
click at [369, 425] on div "Generating" at bounding box center [425, 417] width 156 height 88
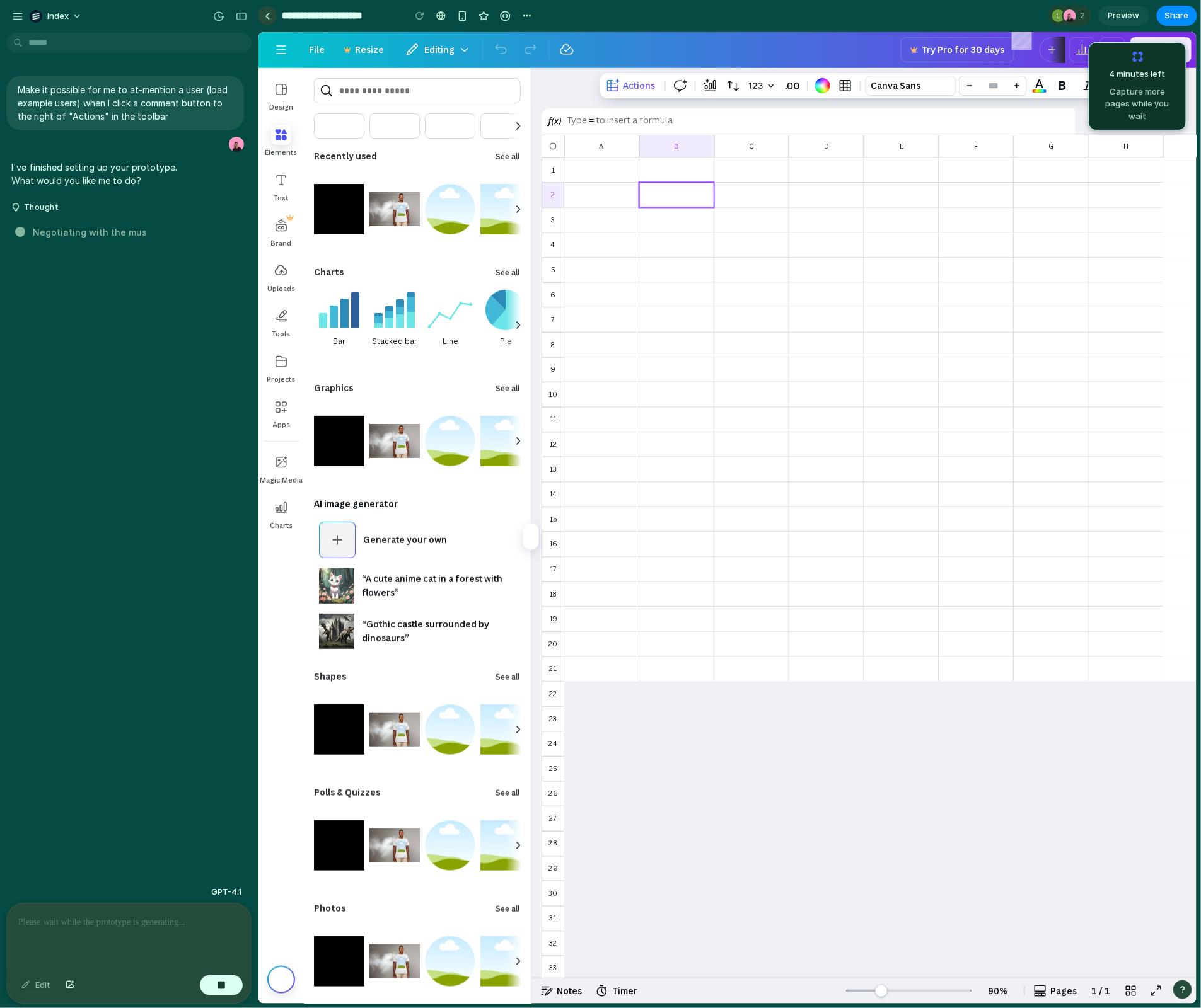
click at [269, 20] on link at bounding box center [267, 15] width 19 height 19
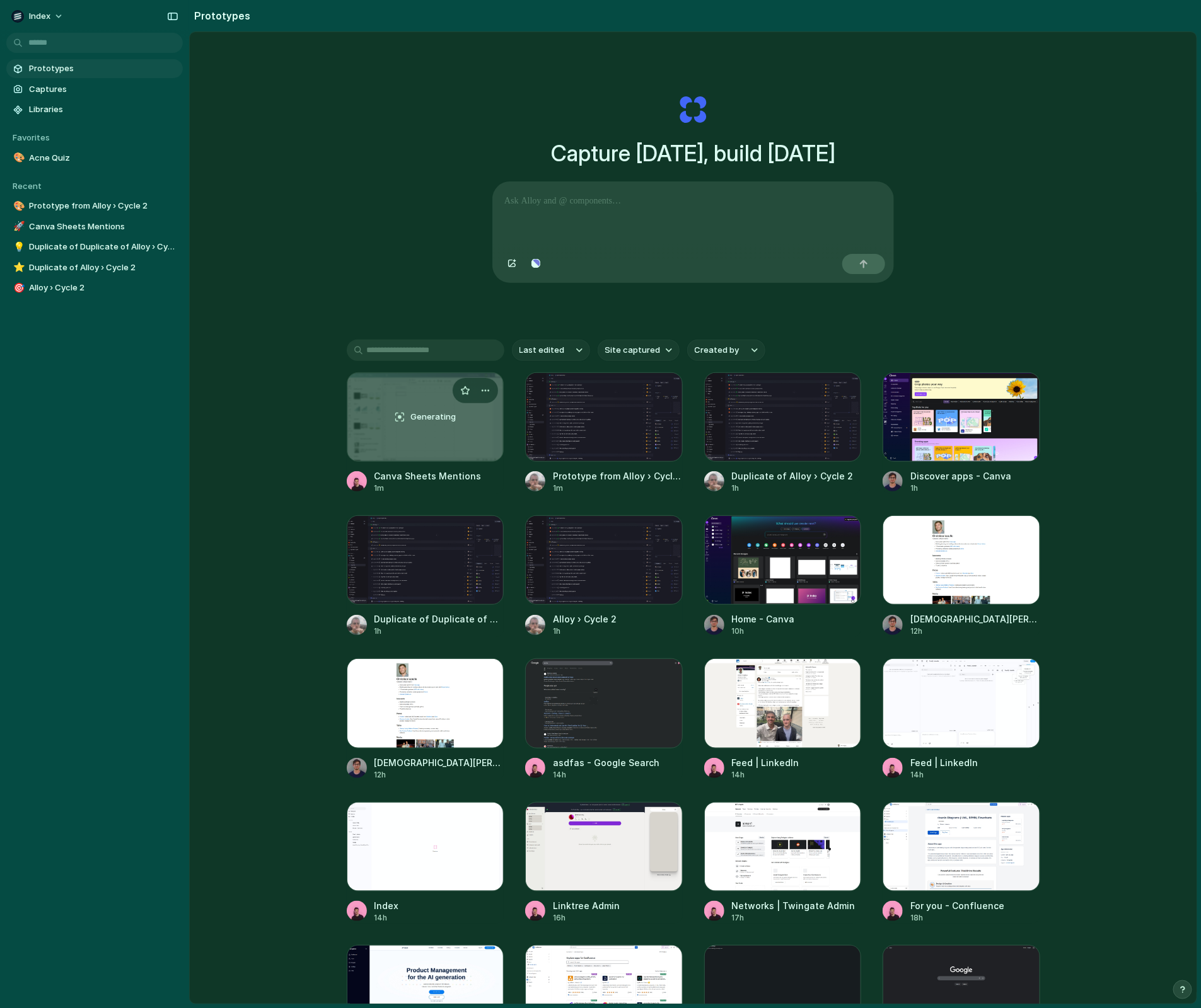
click at [370, 420] on div "Generating" at bounding box center [425, 417] width 156 height 88
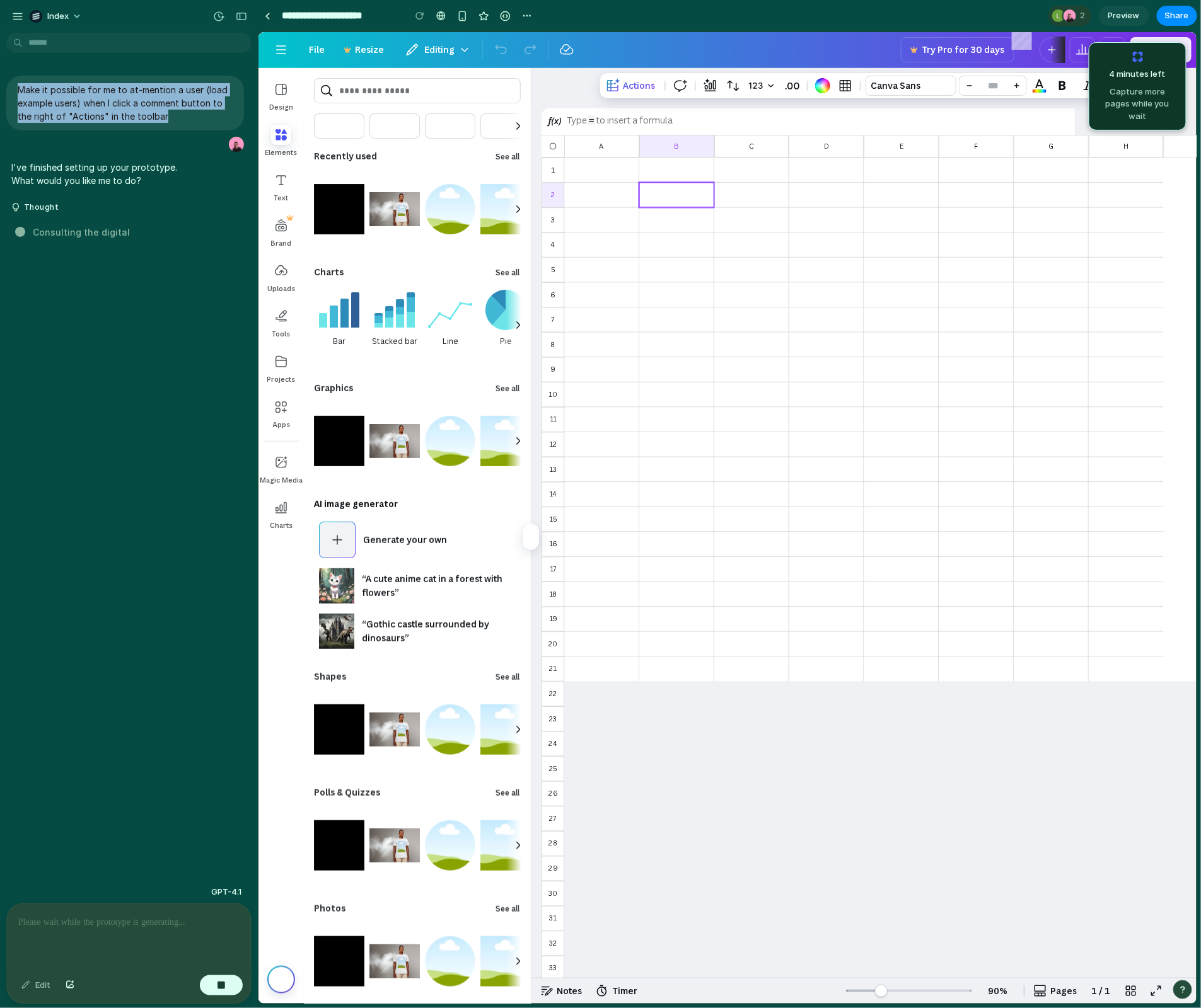
drag, startPoint x: 172, startPoint y: 112, endPoint x: 22, endPoint y: 75, distance: 154.5
click at [22, 75] on div "Make it possible for me to at-mention a user (load example users) when I click …" at bounding box center [124, 143] width 250 height 155
click at [273, 14] on link at bounding box center [267, 15] width 19 height 19
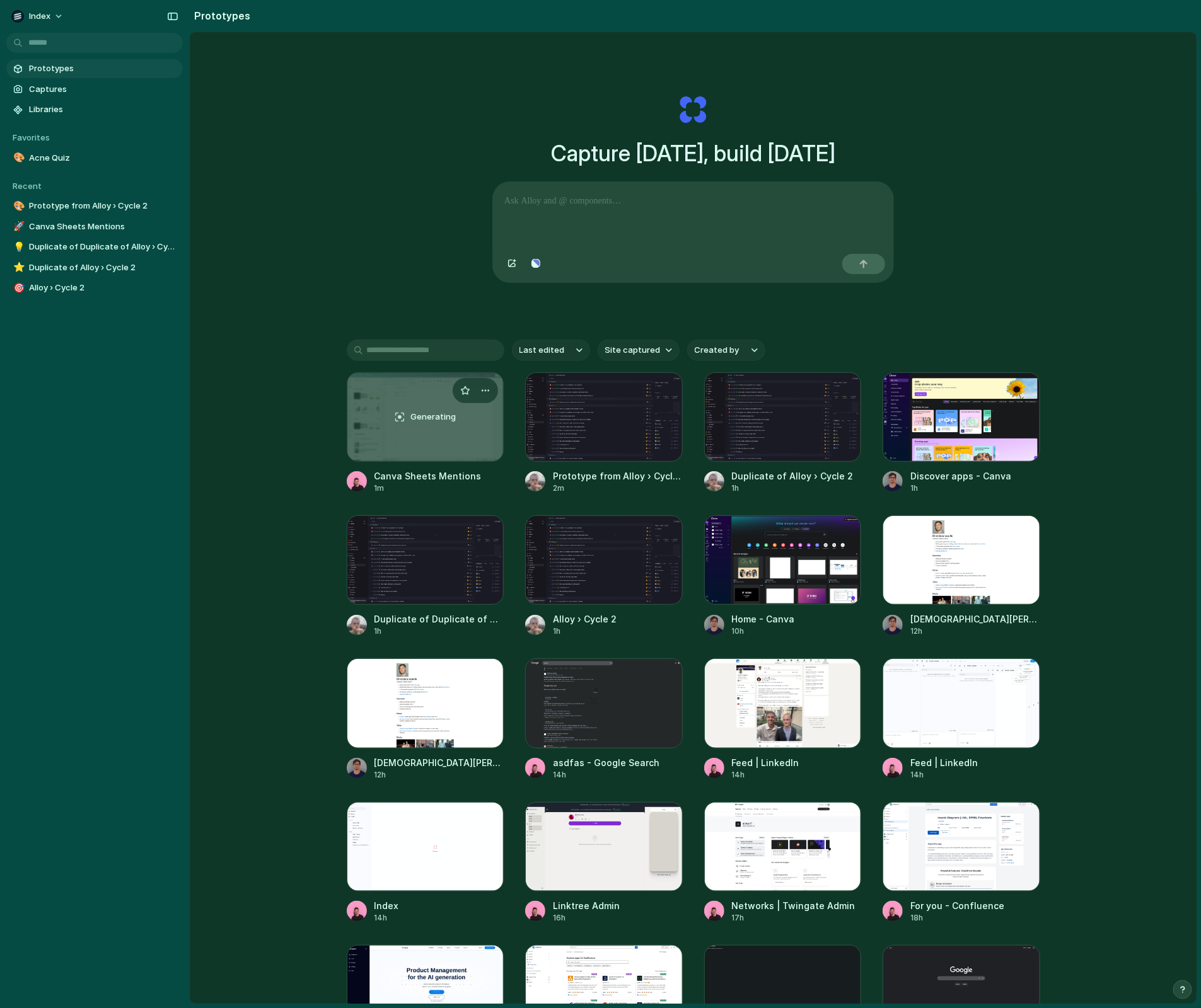
click at [372, 428] on div "Generating" at bounding box center [425, 417] width 156 height 88
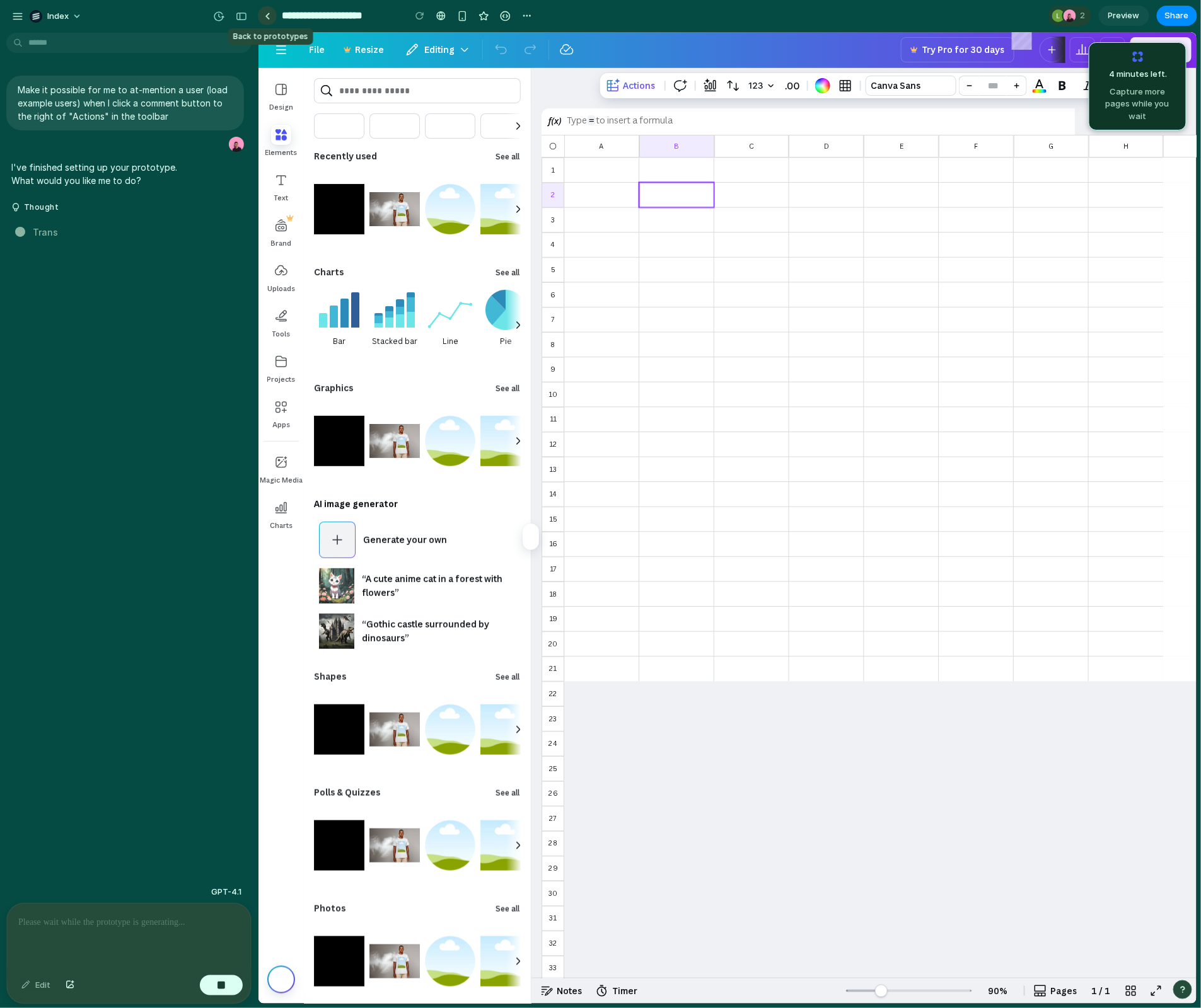
click at [269, 25] on link at bounding box center [267, 15] width 19 height 19
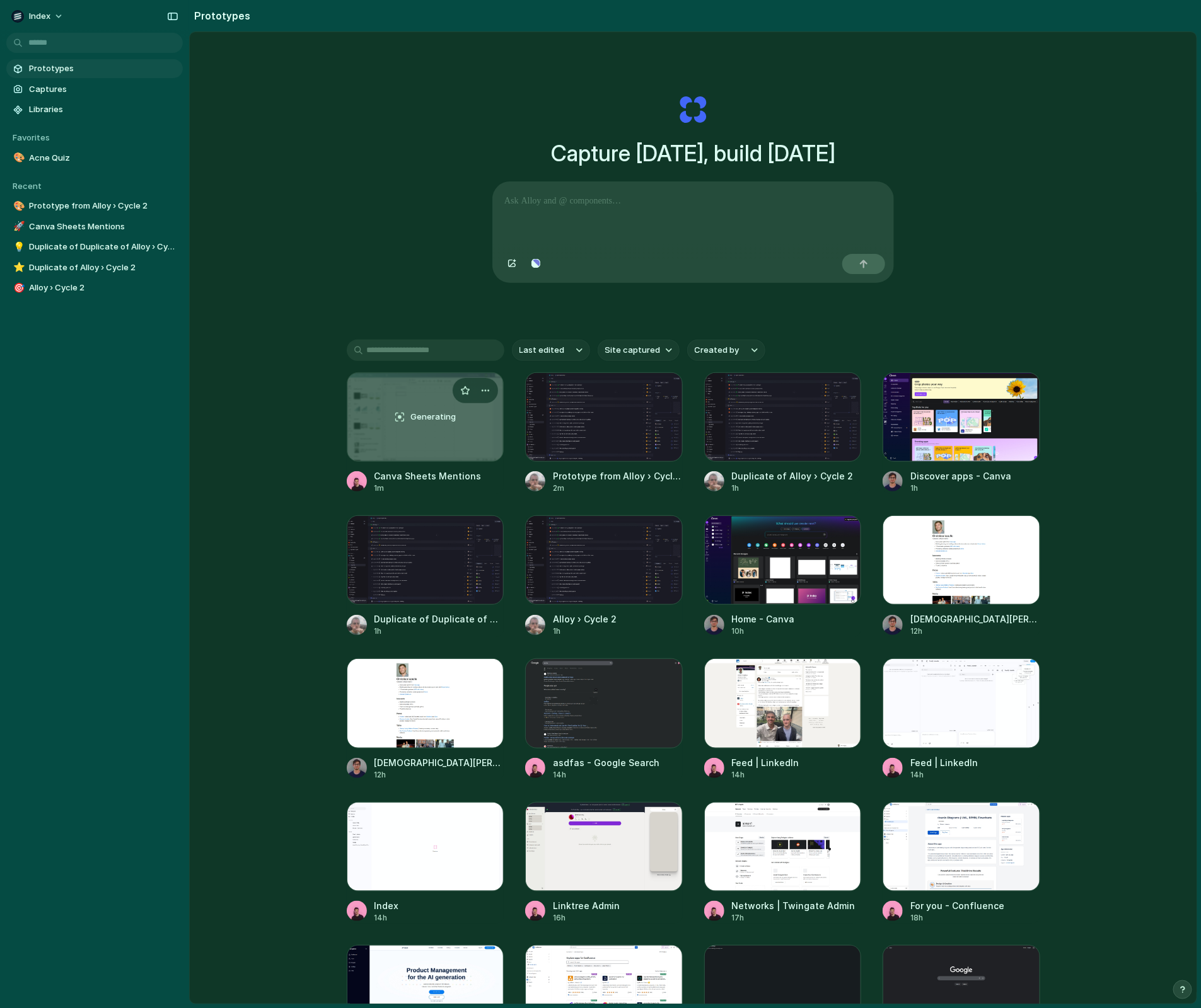
click at [368, 440] on div "Generating" at bounding box center [425, 417] width 156 height 88
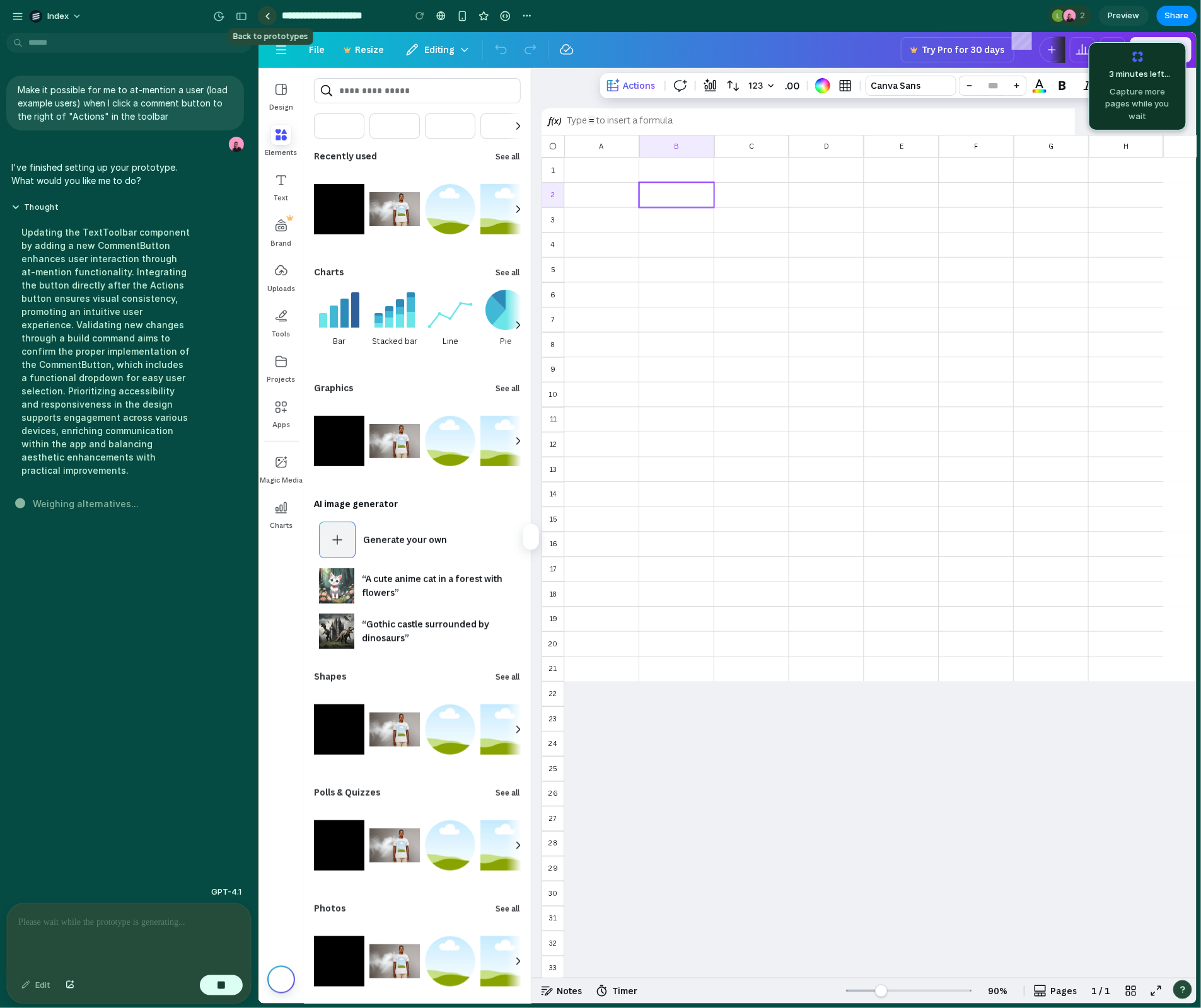
click at [266, 20] on link at bounding box center [267, 15] width 19 height 19
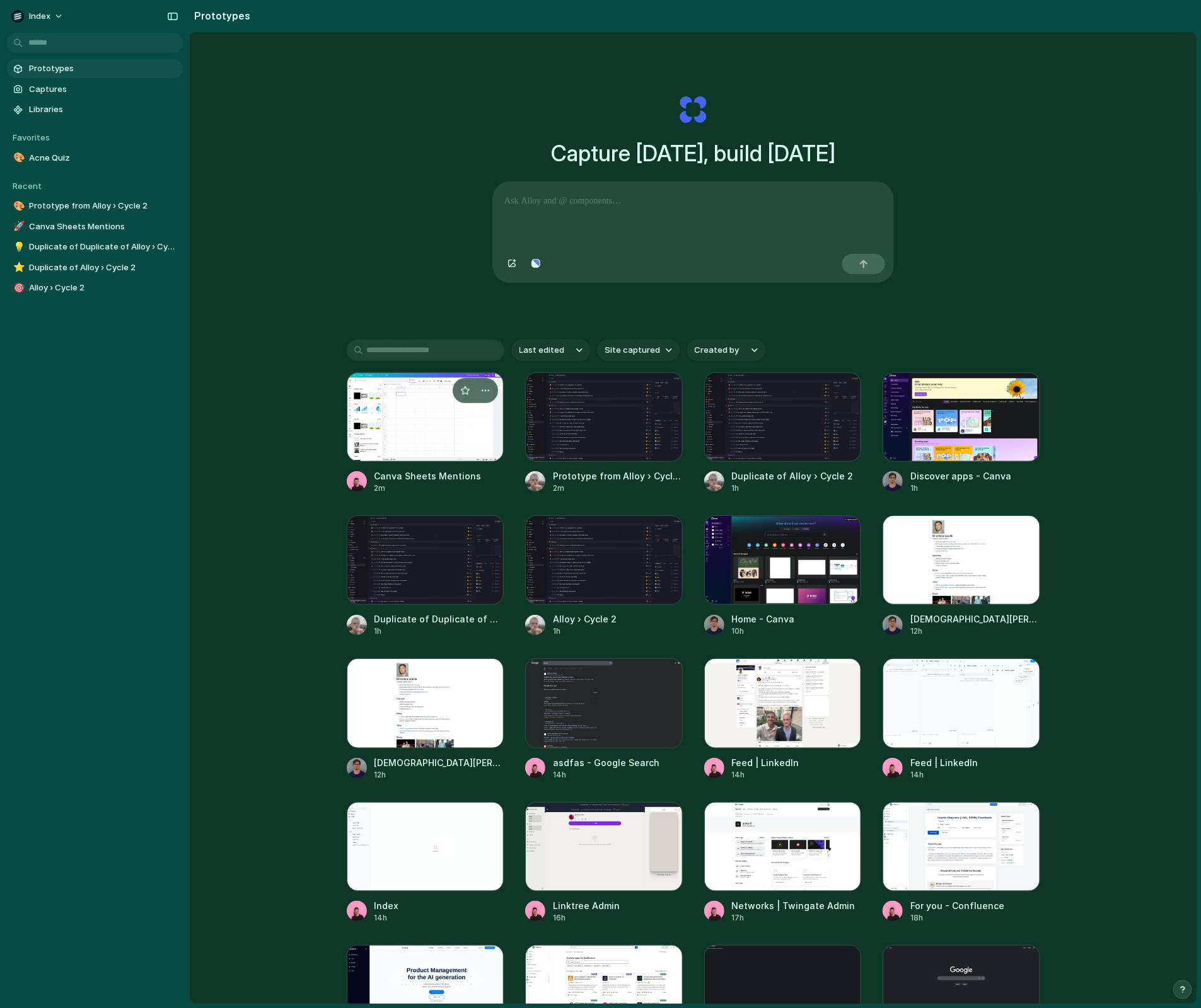
click at [368, 440] on div at bounding box center [425, 417] width 157 height 90
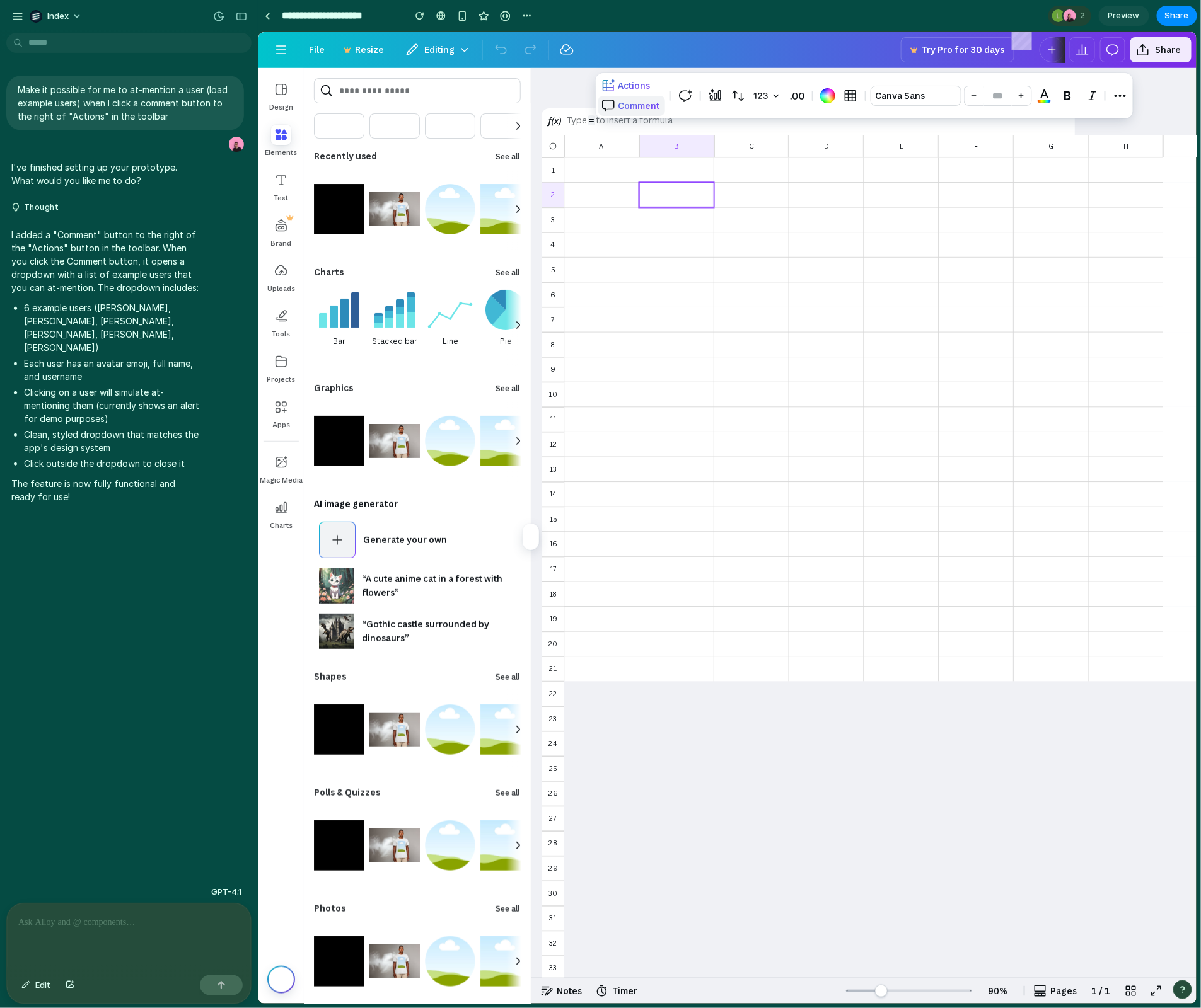
click at [630, 103] on span "Comment" at bounding box center [639, 104] width 42 height 12
click at [609, 170] on div at bounding box center [600, 169] width 65 height 15
click at [623, 105] on div at bounding box center [863, 95] width 537 height 45
click at [623, 85] on span "Actions" at bounding box center [633, 84] width 32 height 12
click at [623, 107] on span "Comment" at bounding box center [639, 104] width 42 height 12
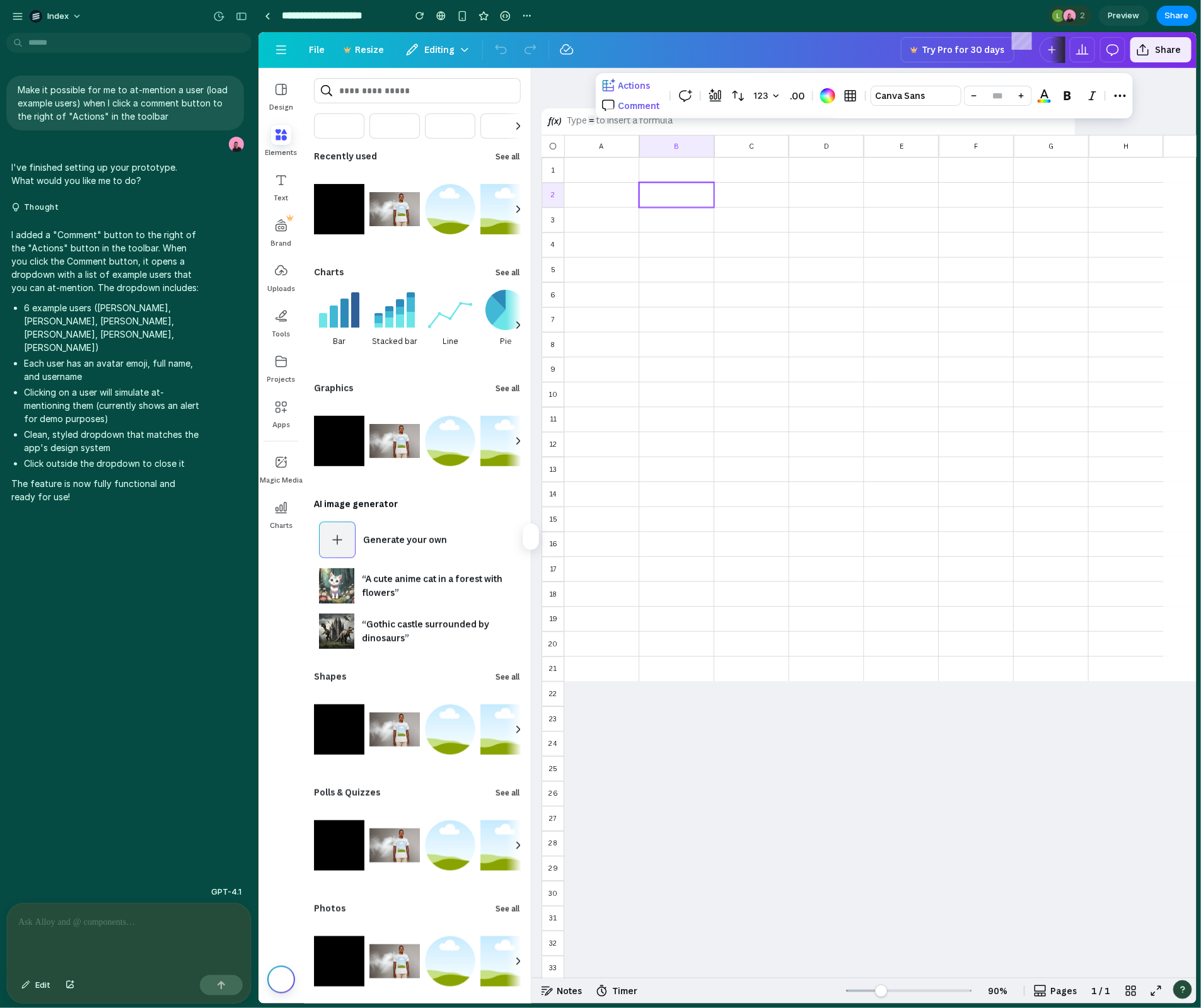
click at [685, 95] on div at bounding box center [863, 95] width 537 height 45
click at [272, 19] on link at bounding box center [267, 15] width 19 height 19
